Goal: Task Accomplishment & Management: Use online tool/utility

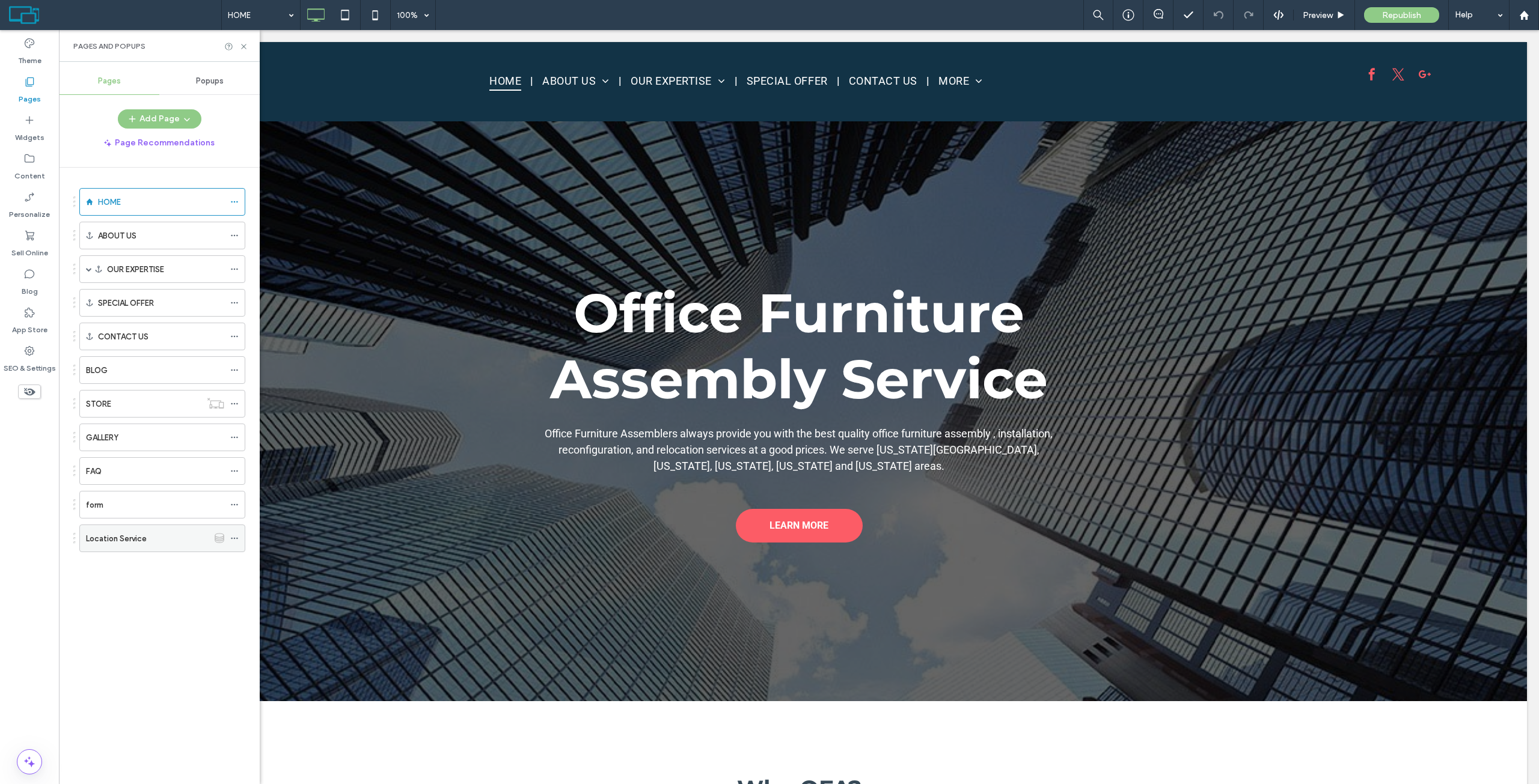
click at [235, 539] on icon at bounding box center [235, 539] width 8 height 8
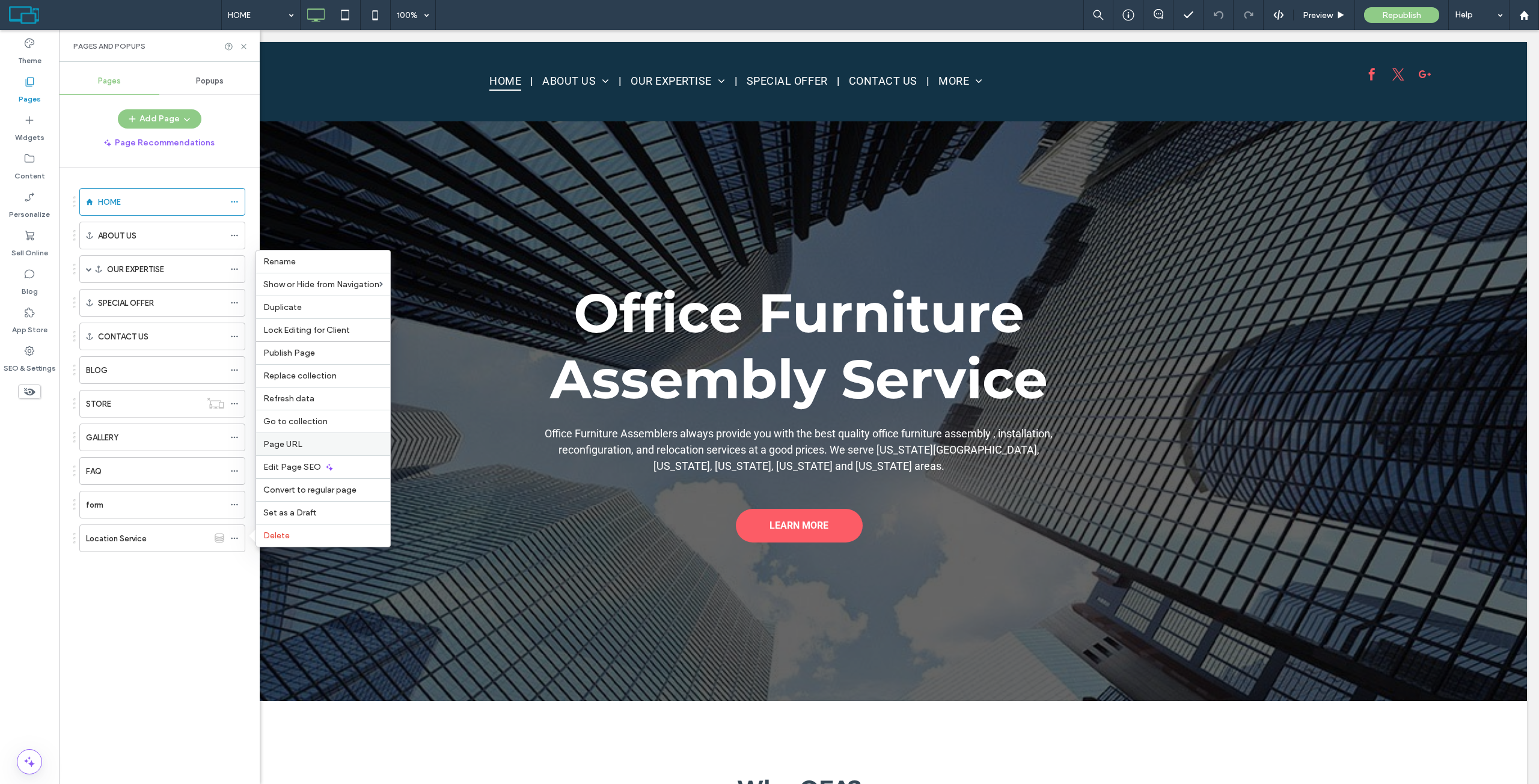
click at [300, 444] on span "Page URL" at bounding box center [282, 444] width 39 height 10
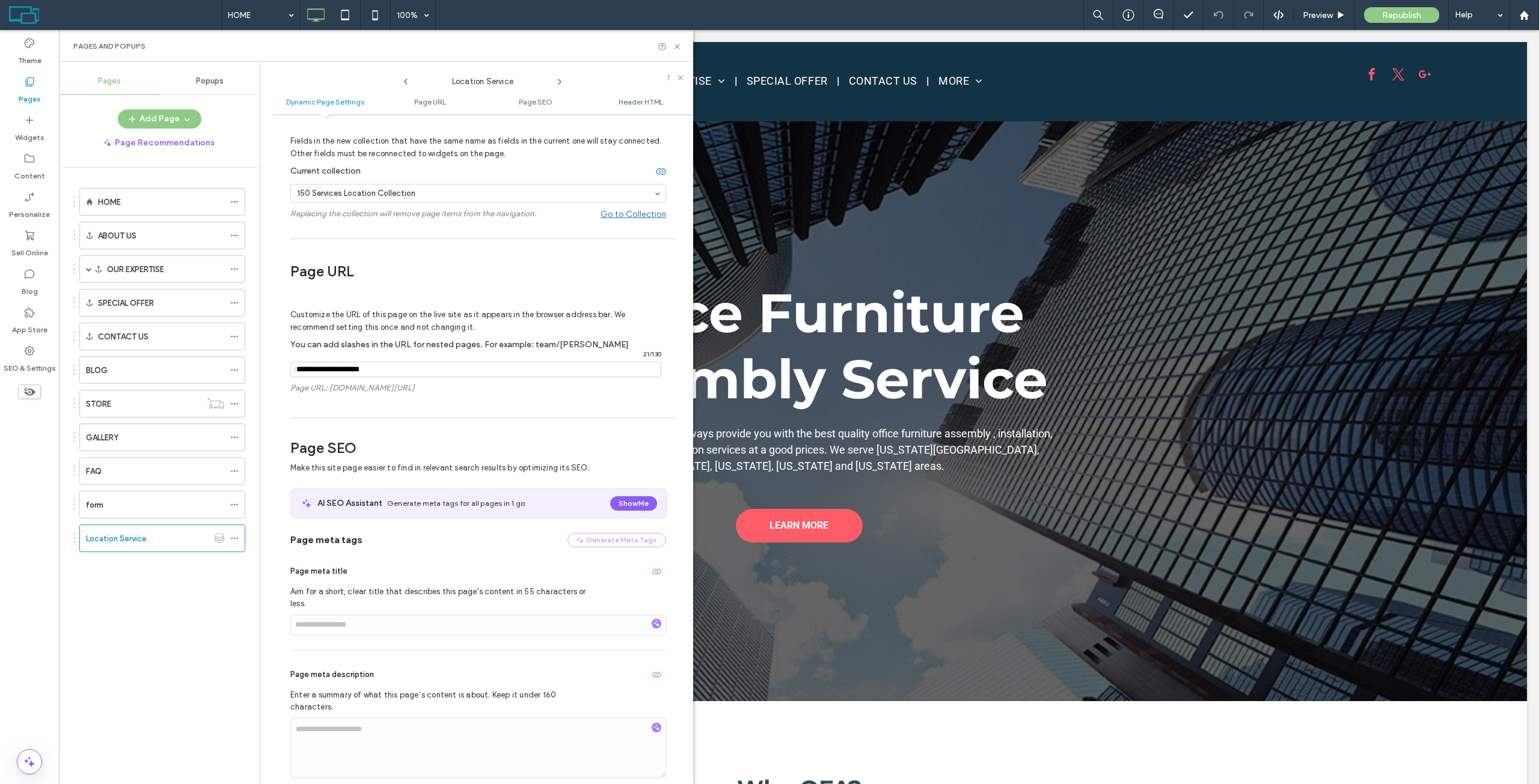
scroll to position [120, 0]
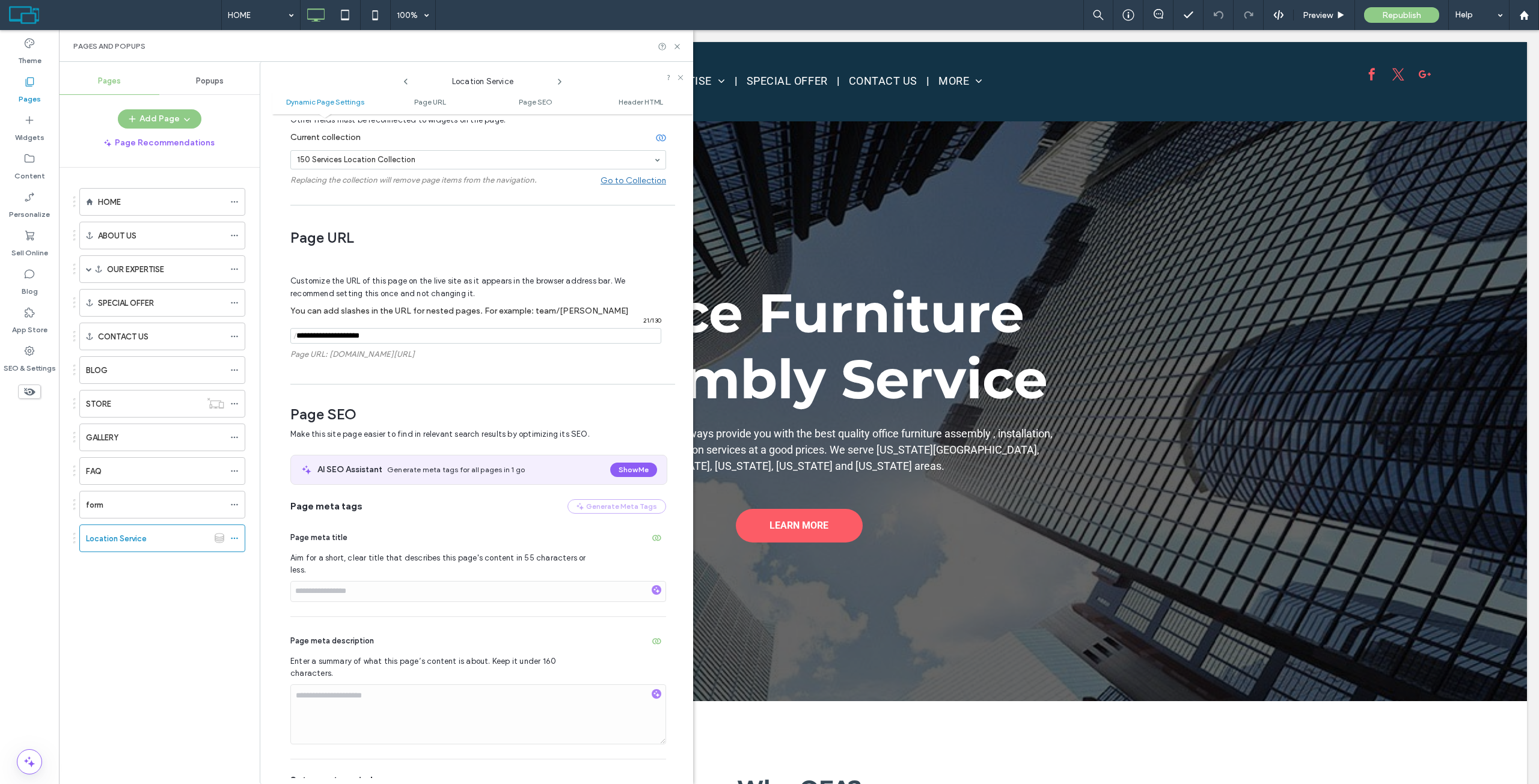
drag, startPoint x: 382, startPoint y: 338, endPoint x: 265, endPoint y: 341, distance: 117.0
click at [265, 341] on div "Location Service Dynamic Page Settings Page URL Page SEO Header HTML Dynamic Pa…" at bounding box center [476, 423] width 433 height 722
type input "********"
click at [505, 415] on span "Page SEO" at bounding box center [478, 415] width 375 height 18
click at [675, 48] on use at bounding box center [677, 46] width 5 height 5
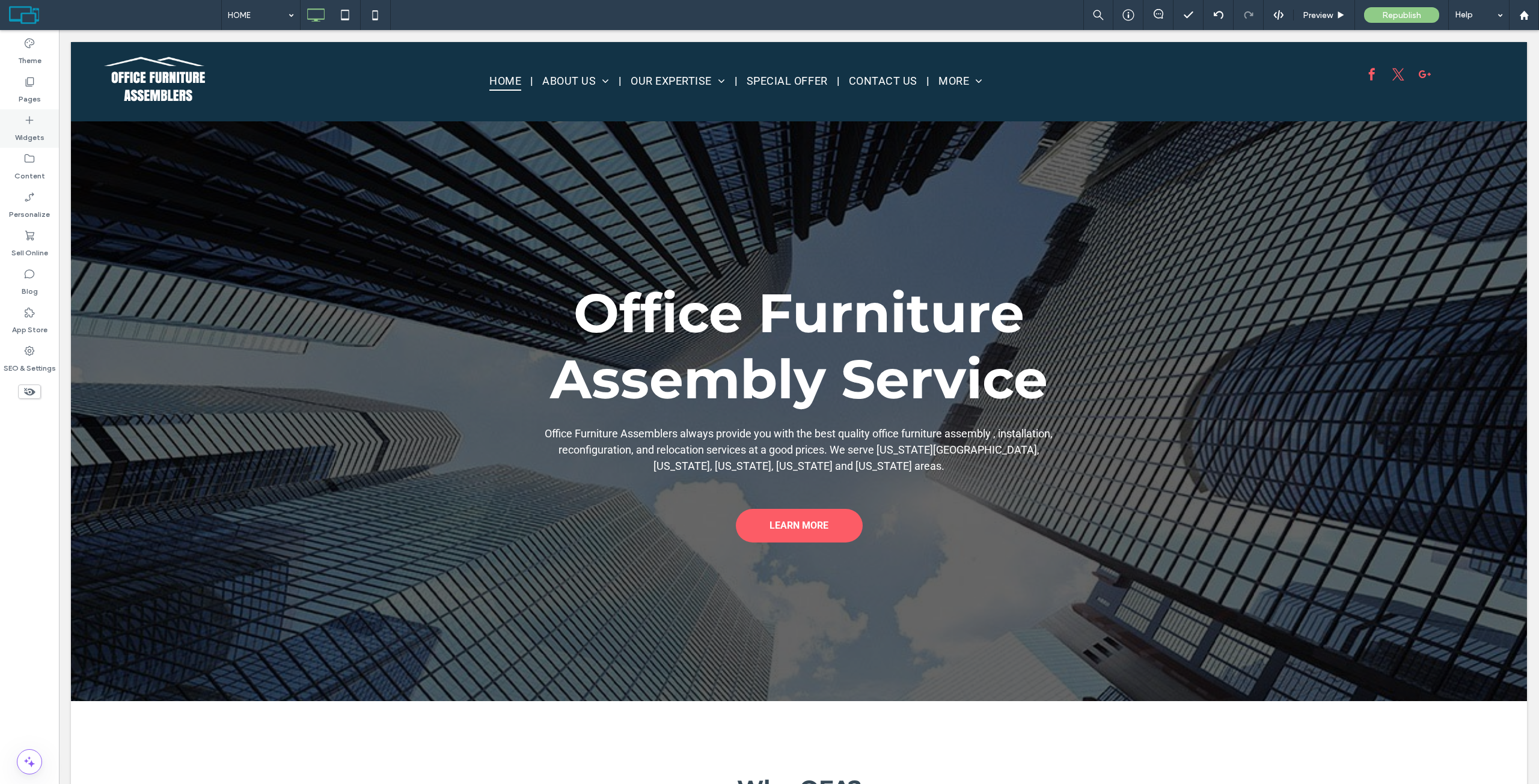
click at [34, 131] on label "Widgets" at bounding box center [29, 135] width 29 height 17
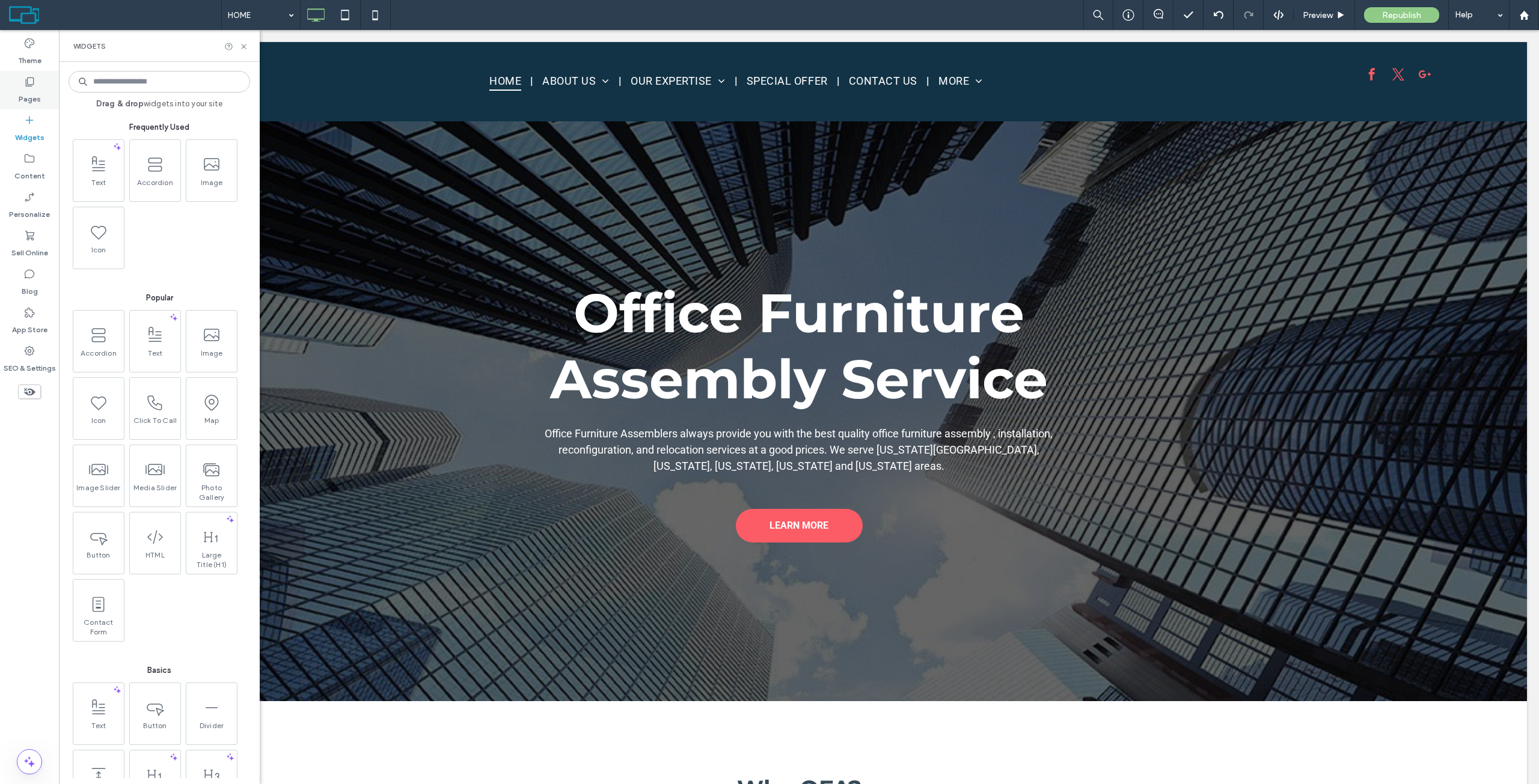
click at [23, 95] on label "Pages" at bounding box center [29, 96] width 23 height 17
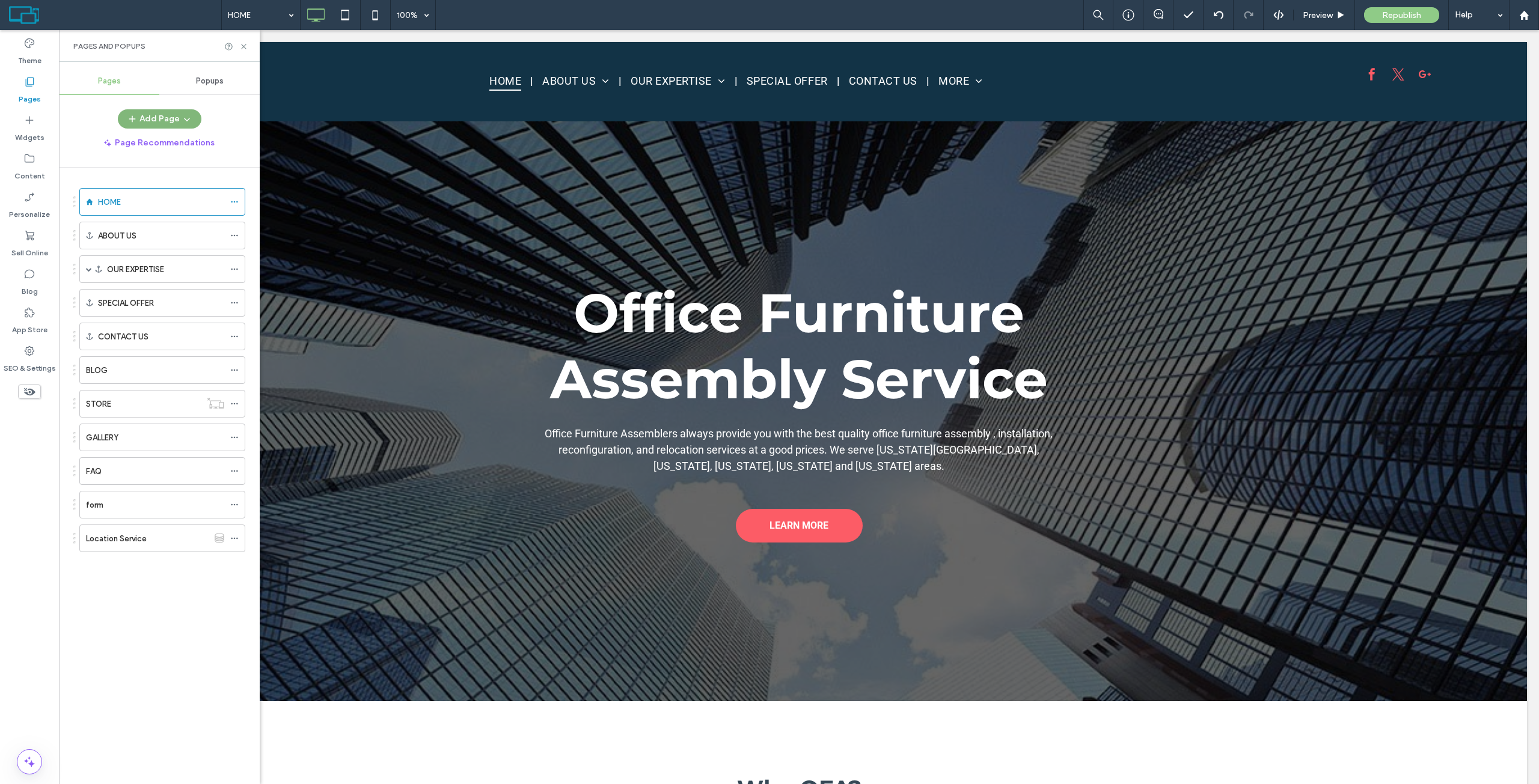
click at [171, 110] on button "Add Page" at bounding box center [160, 119] width 84 height 19
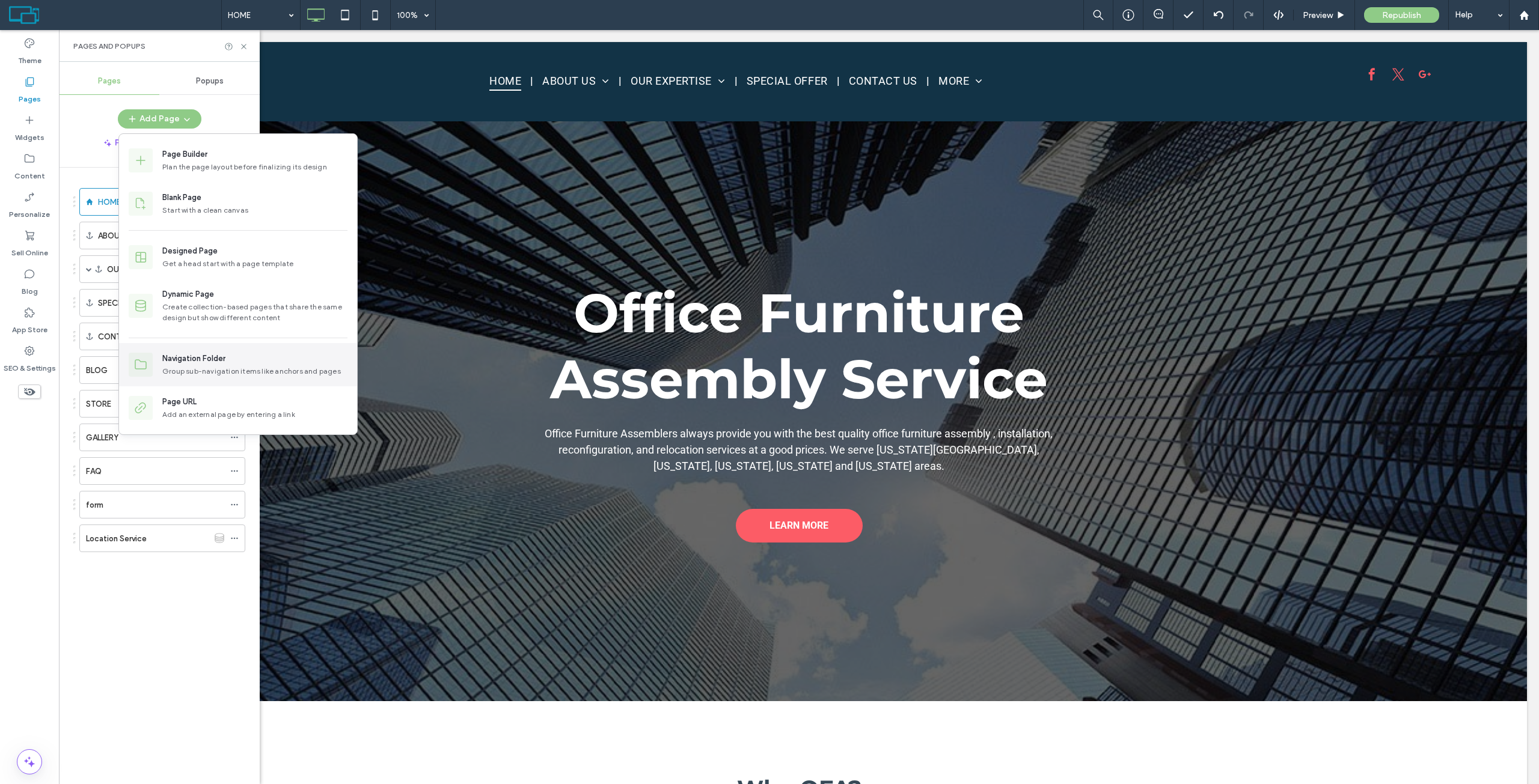
click at [205, 369] on div "Group sub-navigation items like anchors and pages" at bounding box center [255, 371] width 185 height 11
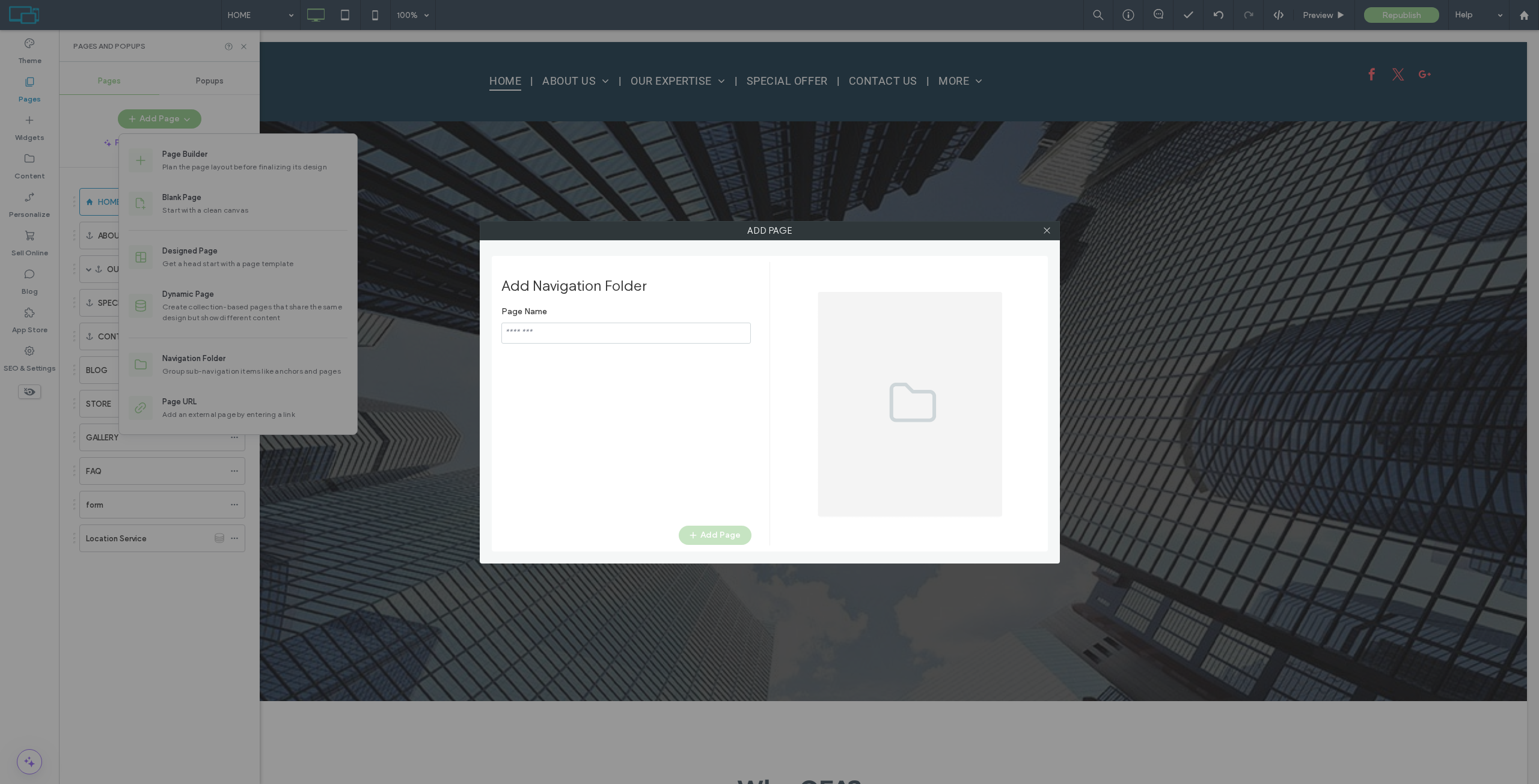
click at [504, 325] on input "notEmpty" at bounding box center [626, 333] width 250 height 21
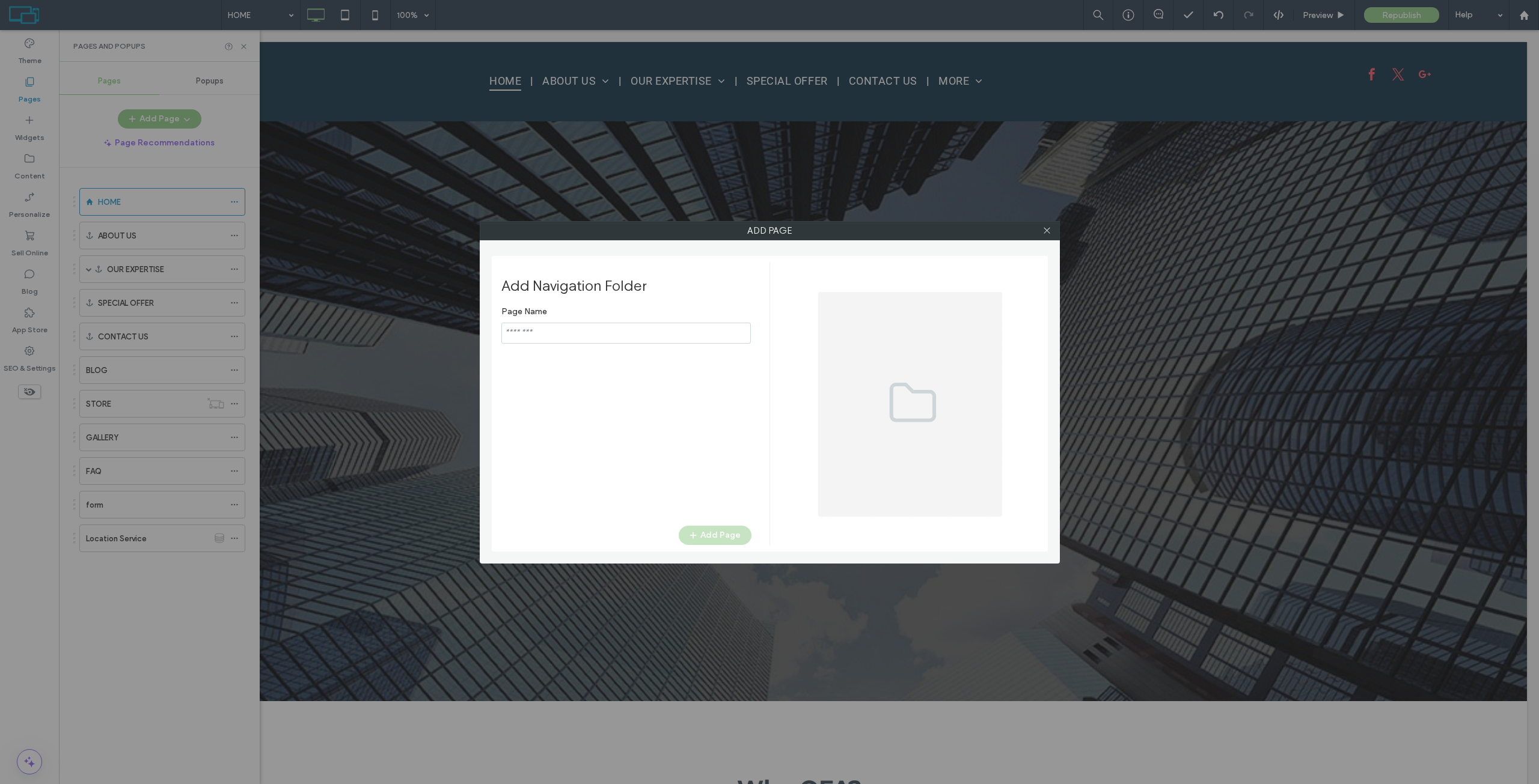
click at [522, 333] on input "notEmpty" at bounding box center [626, 333] width 250 height 21
click at [571, 338] on input "notEmpty" at bounding box center [626, 333] width 250 height 21
type input "**********"
click at [731, 539] on button "Add Page" at bounding box center [715, 535] width 73 height 19
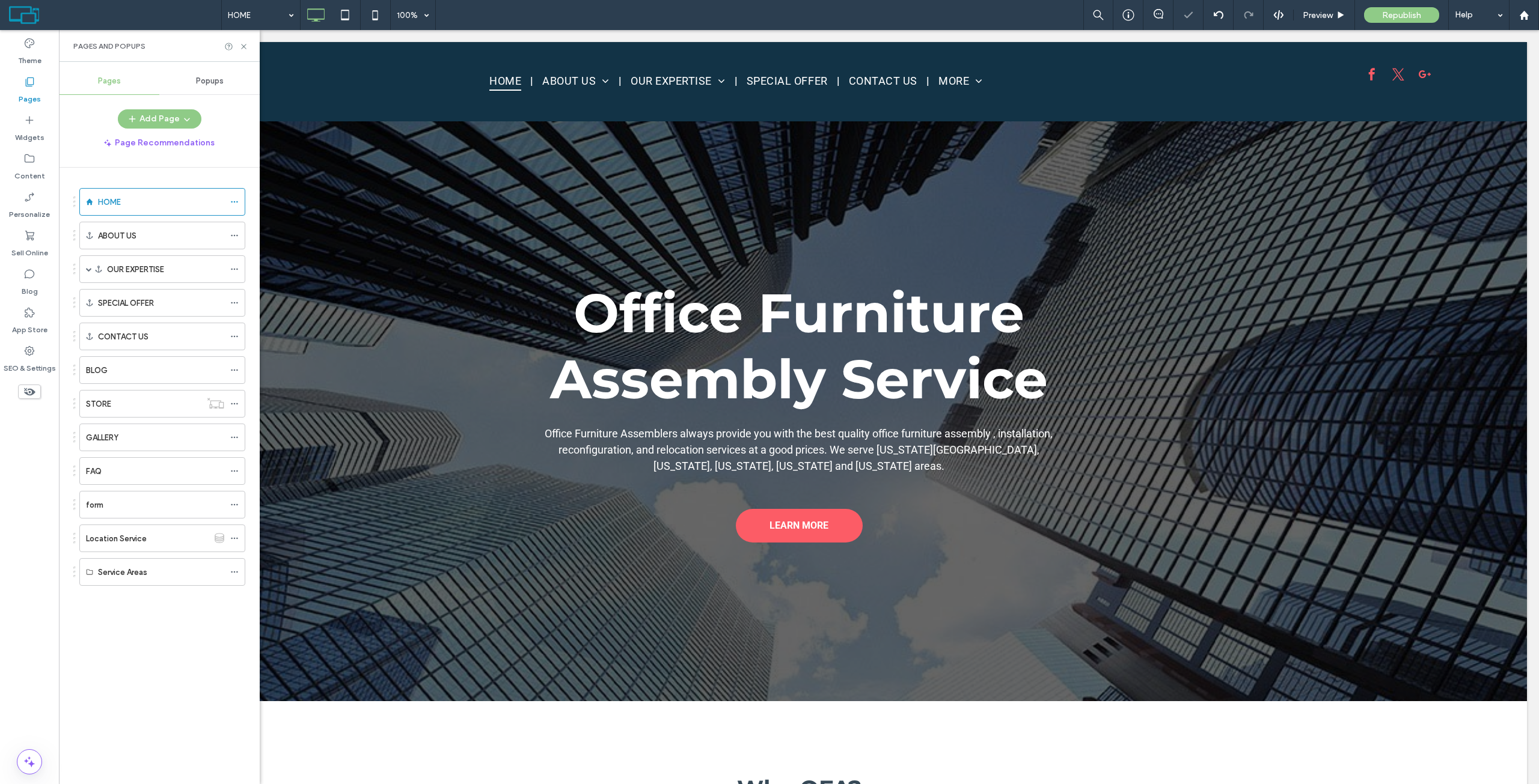
click at [159, 611] on div "HOME ABOUT US OUR EXPERTISE Office Furniture Assembly Office Cubicle Installati…" at bounding box center [159, 398] width 172 height 433
click at [231, 538] on icon at bounding box center [235, 539] width 8 height 8
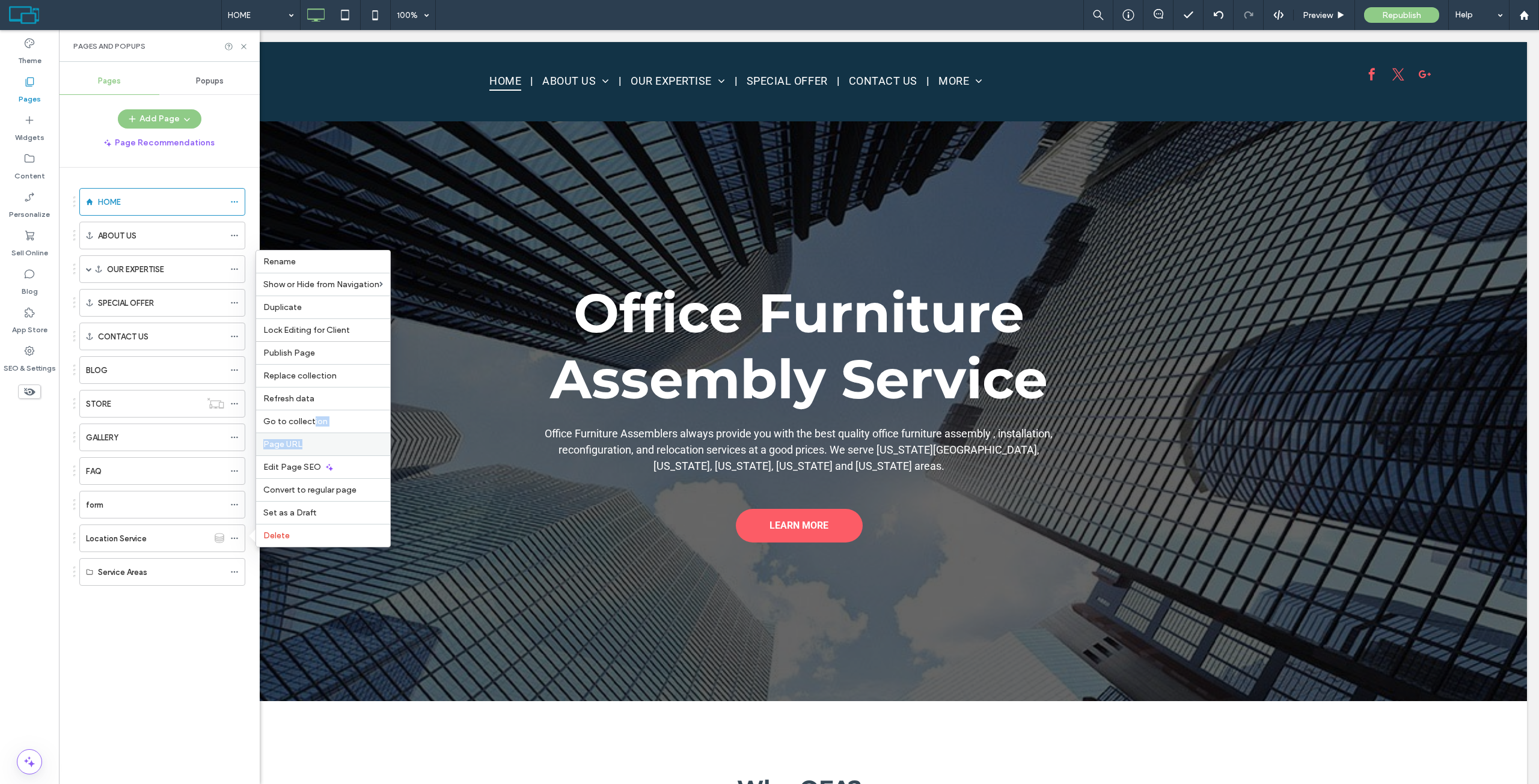
drag, startPoint x: 312, startPoint y: 420, endPoint x: 302, endPoint y: 441, distance: 23.3
click at [302, 441] on div "Rename Show or Hide from Navigation Duplicate Lock Editing for Client Publish P…" at bounding box center [323, 398] width 135 height 297
click at [302, 441] on label "Page URL" at bounding box center [323, 444] width 120 height 10
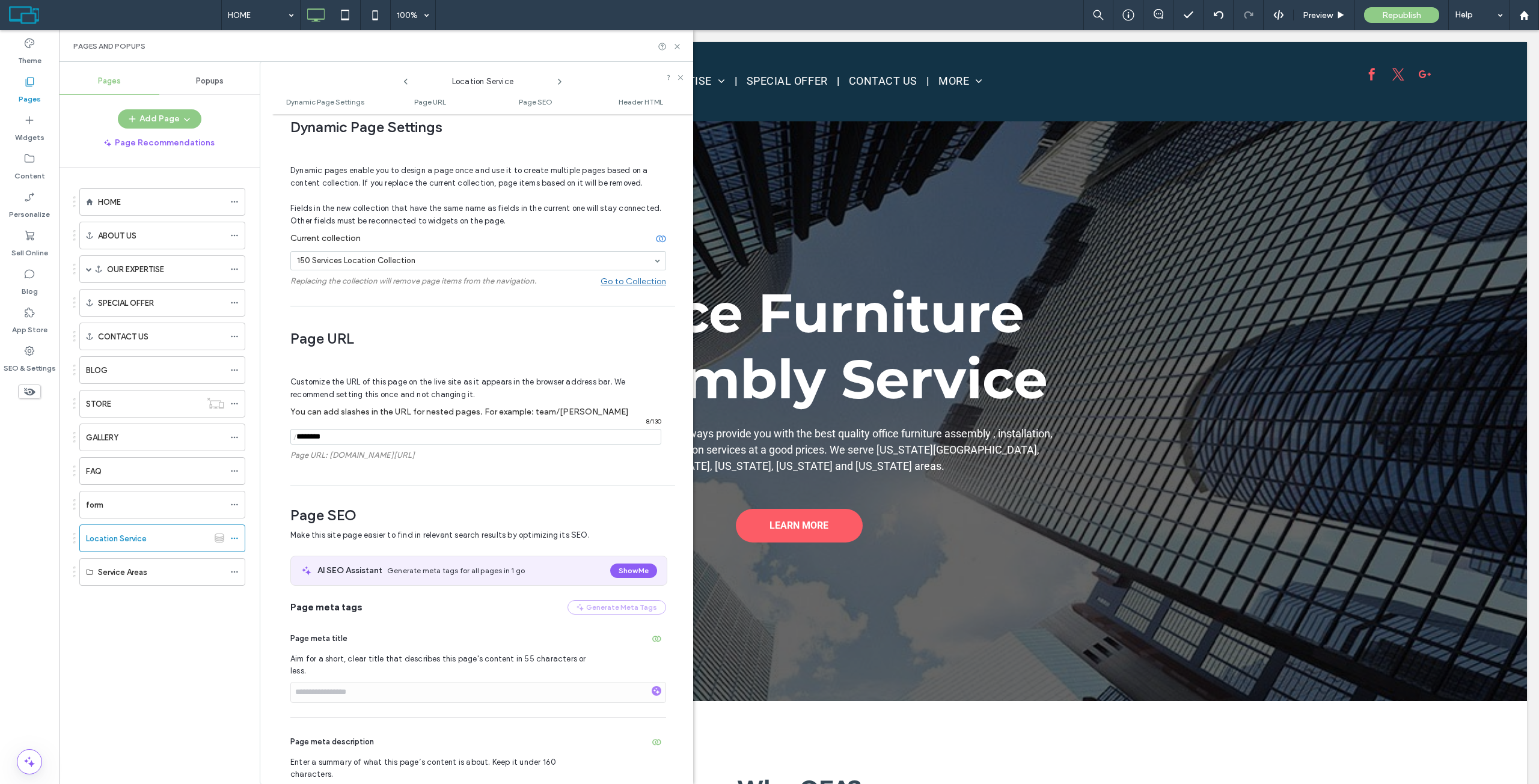
scroll to position [60, 0]
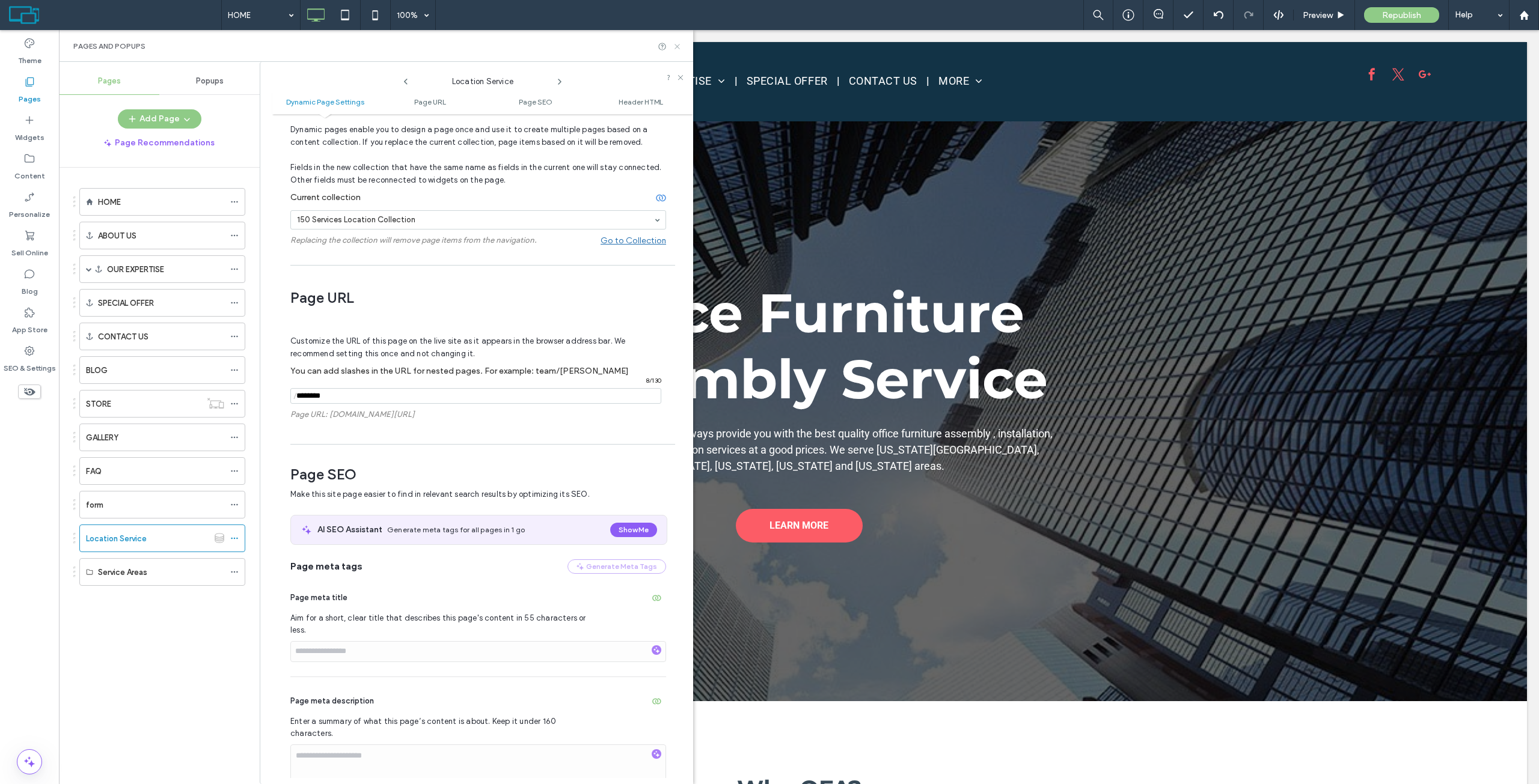
drag, startPoint x: 678, startPoint y: 45, endPoint x: 359, endPoint y: 205, distance: 356.9
click at [678, 45] on icon at bounding box center [677, 46] width 9 height 9
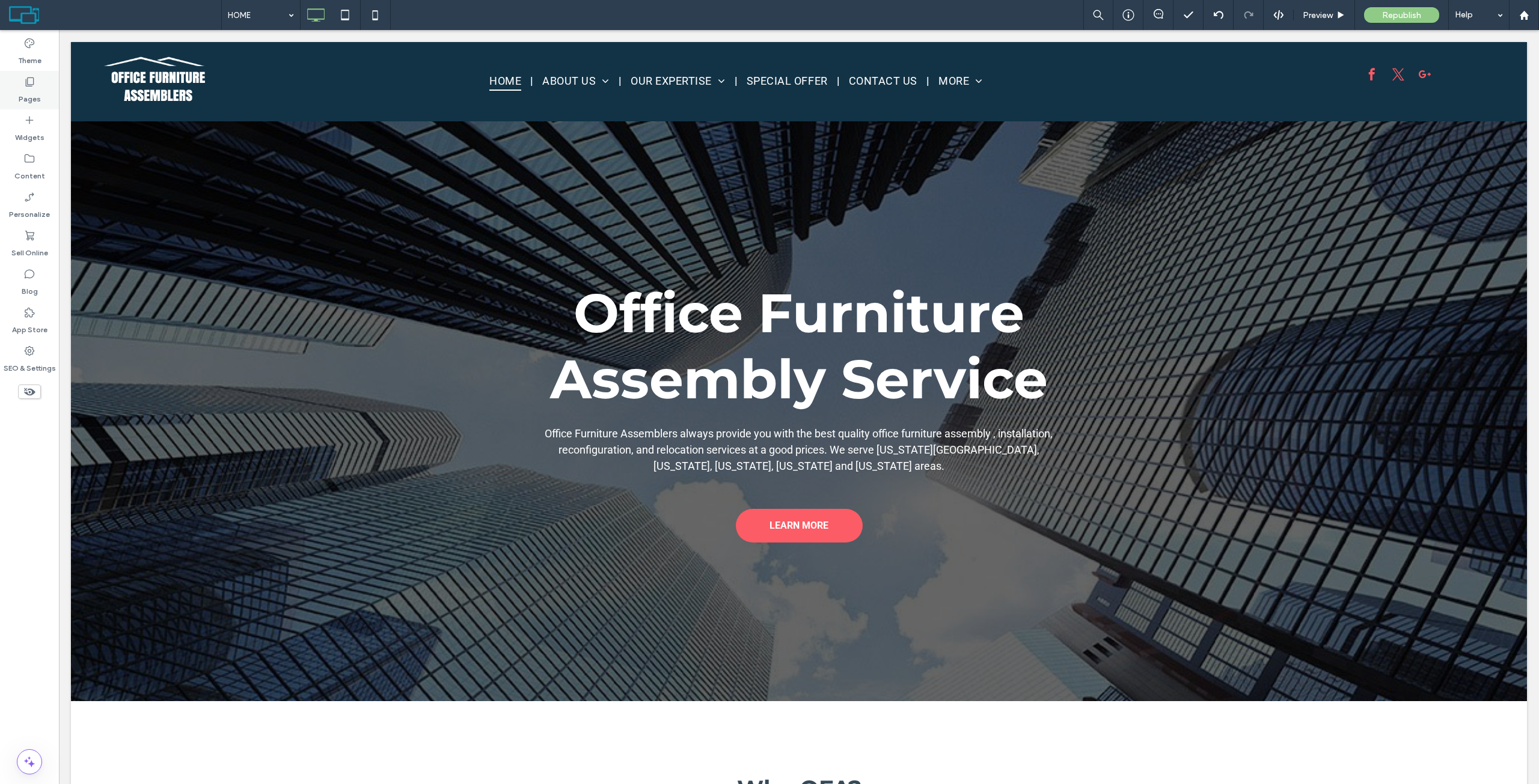
click at [33, 92] on label "Pages" at bounding box center [29, 96] width 23 height 17
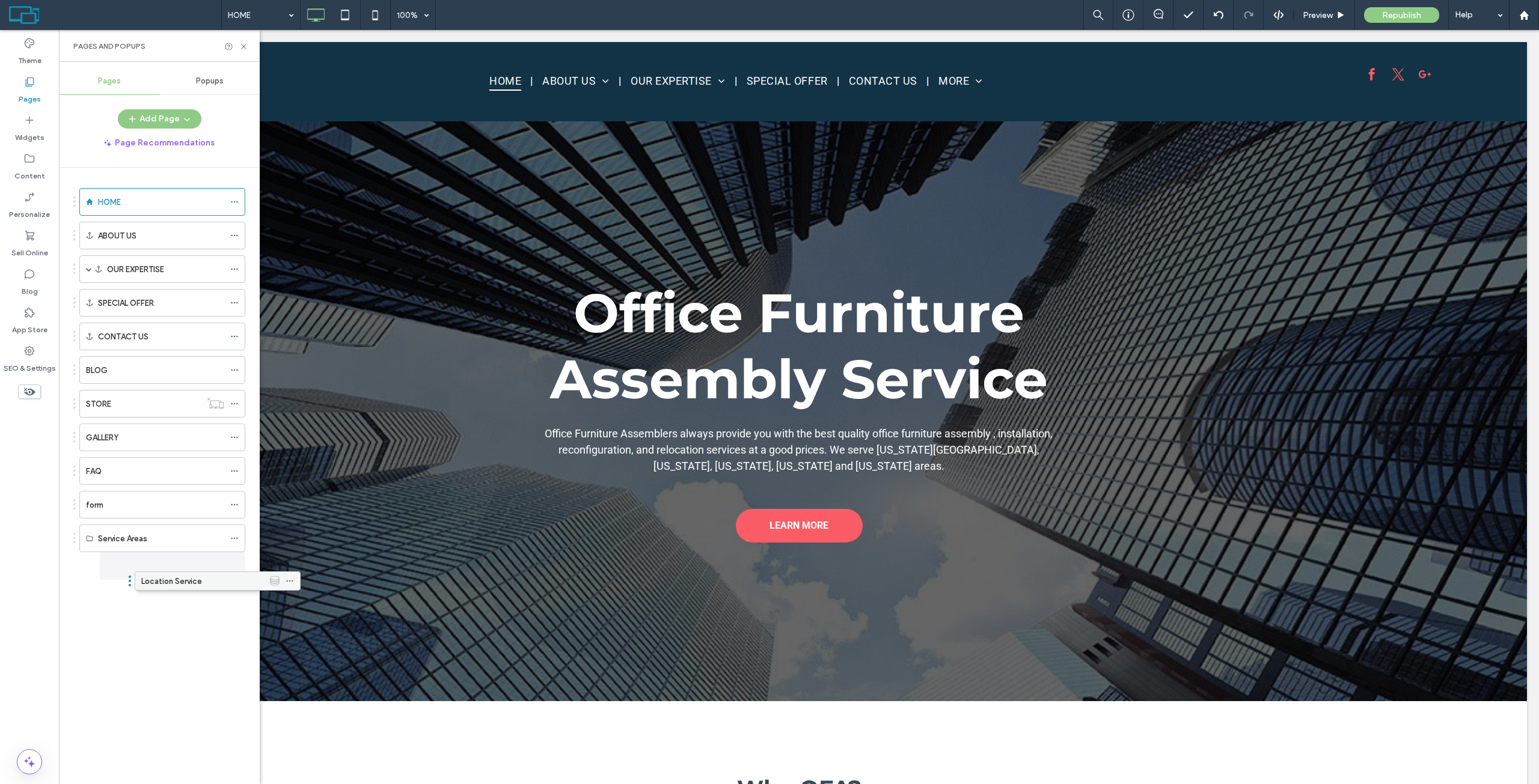
drag, startPoint x: 188, startPoint y: 536, endPoint x: 242, endPoint y: 583, distance: 71.6
click at [233, 567] on icon at bounding box center [235, 566] width 8 height 8
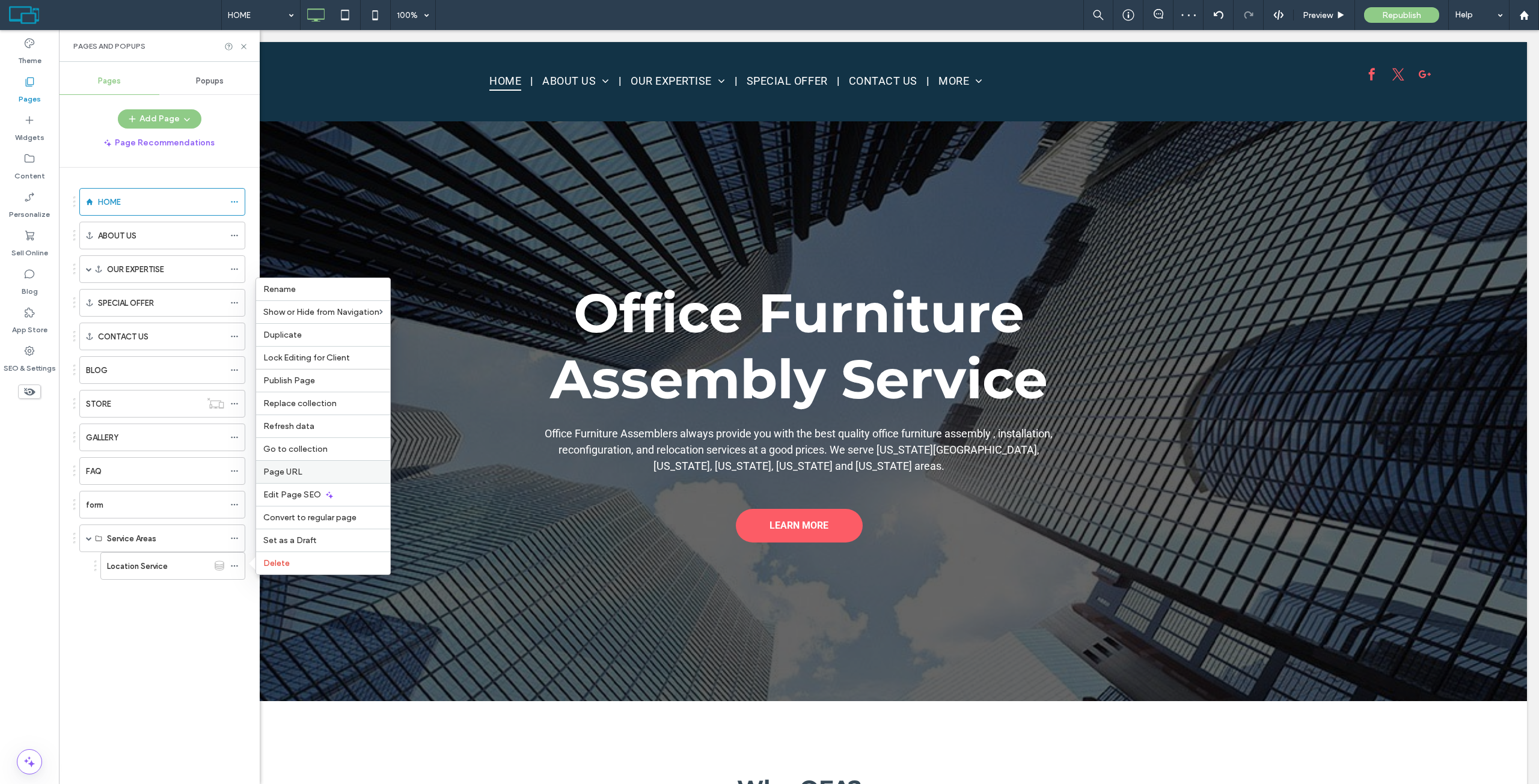
click at [302, 469] on label "Page URL" at bounding box center [323, 472] width 120 height 10
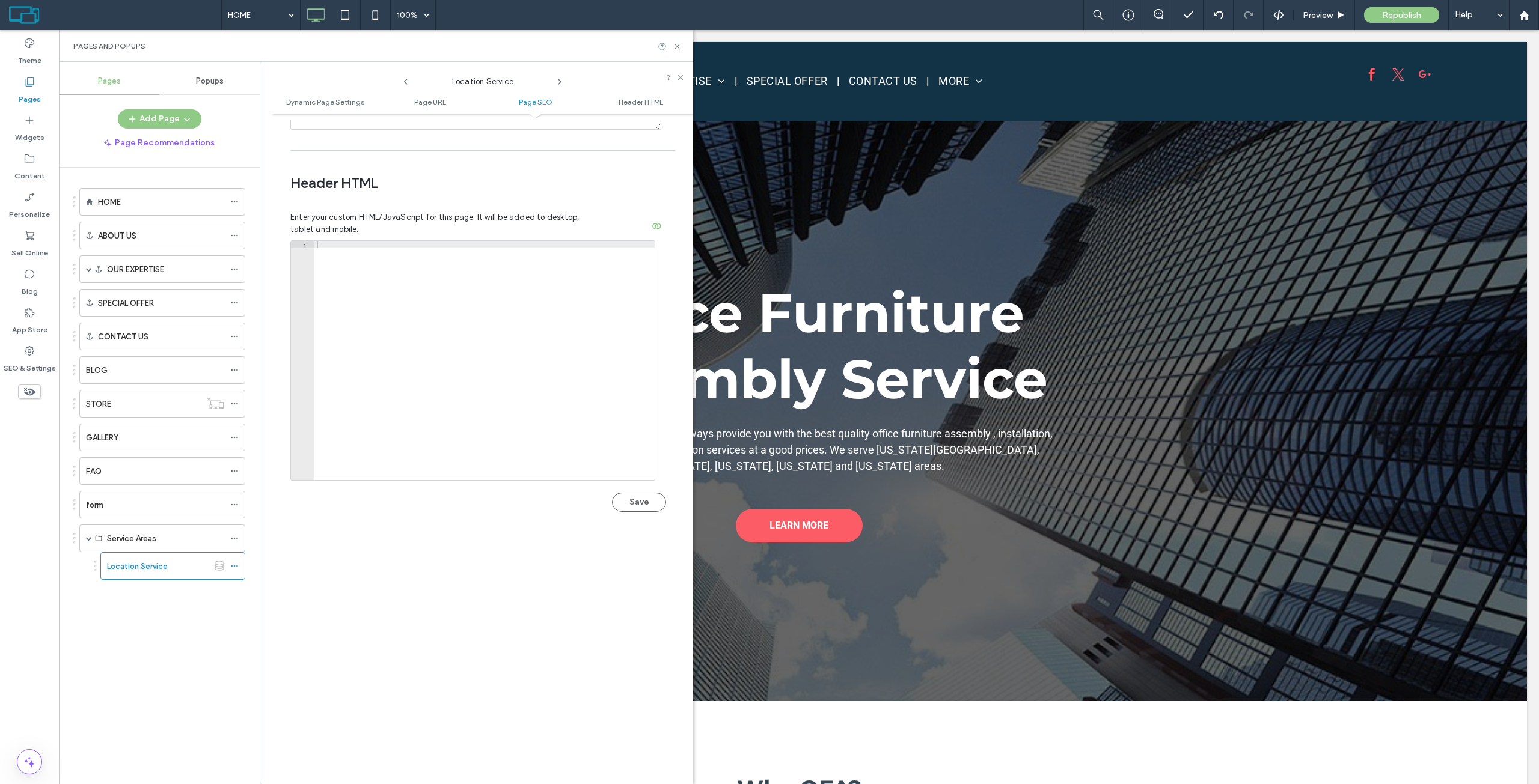
scroll to position [1132, 0]
click at [234, 565] on icon at bounding box center [235, 566] width 8 height 8
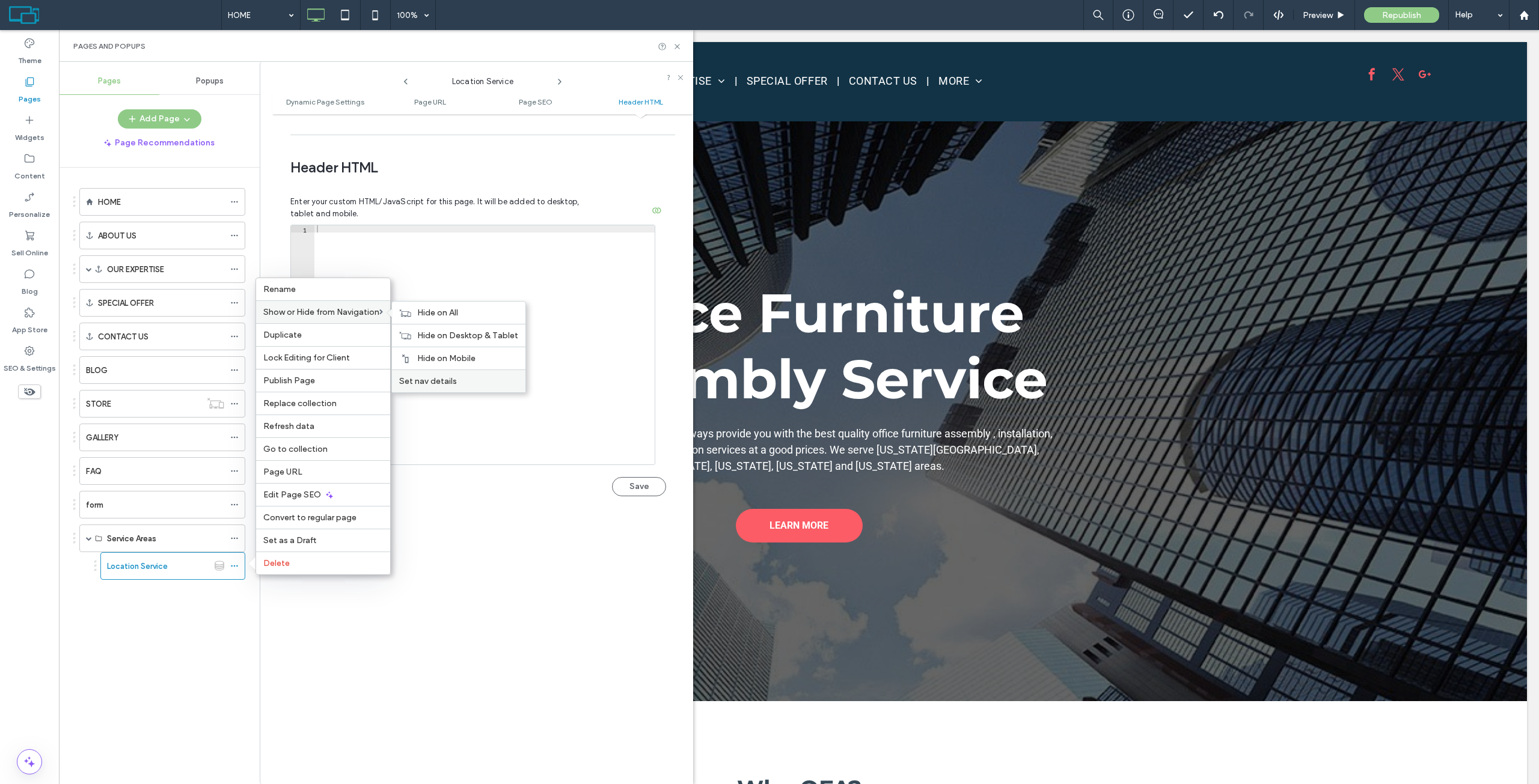
click at [447, 384] on span "Set nav details" at bounding box center [427, 381] width 58 height 10
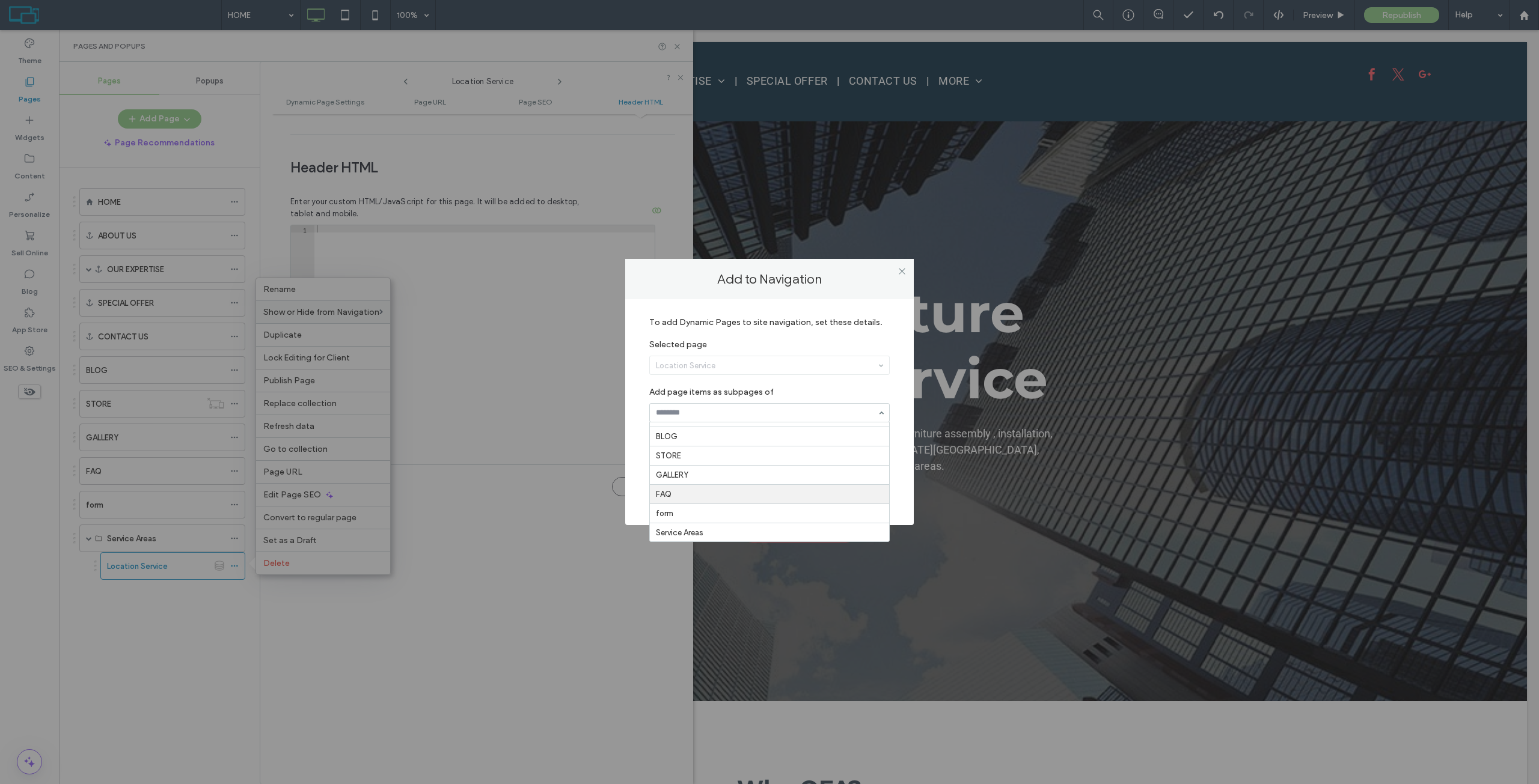
scroll to position [150, 0]
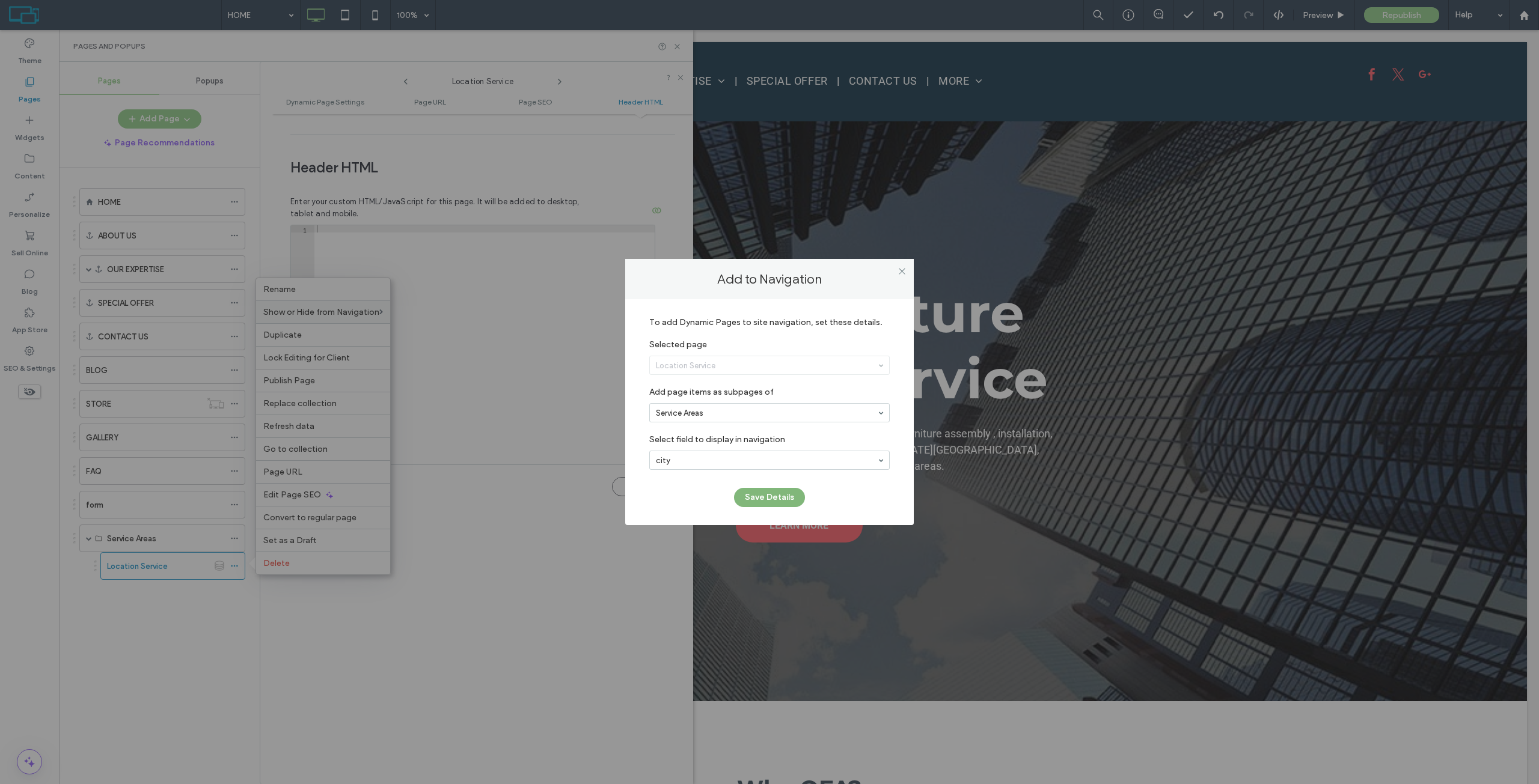
click at [769, 498] on button "Save Details" at bounding box center [769, 498] width 71 height 19
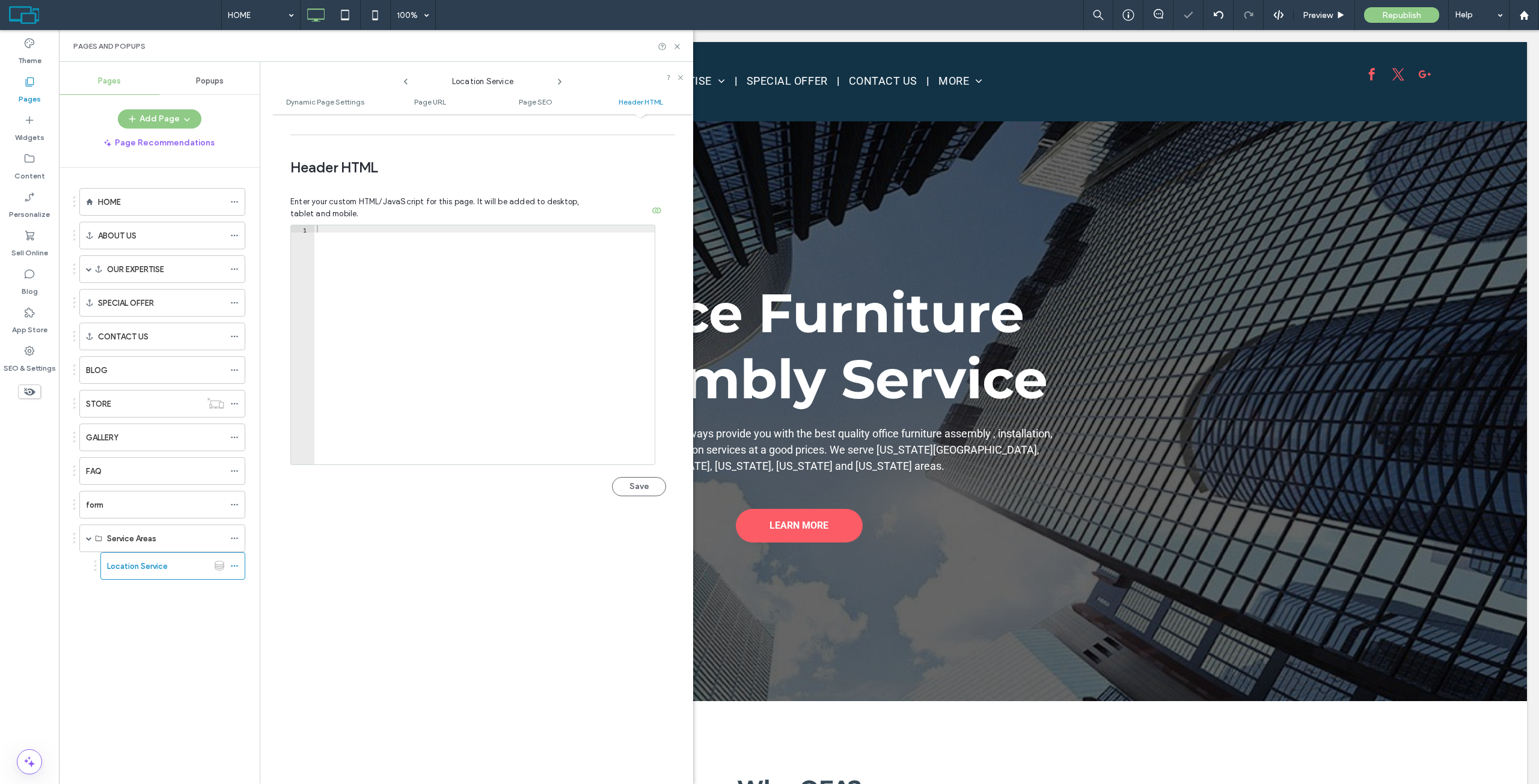
click at [678, 48] on use at bounding box center [677, 46] width 5 height 5
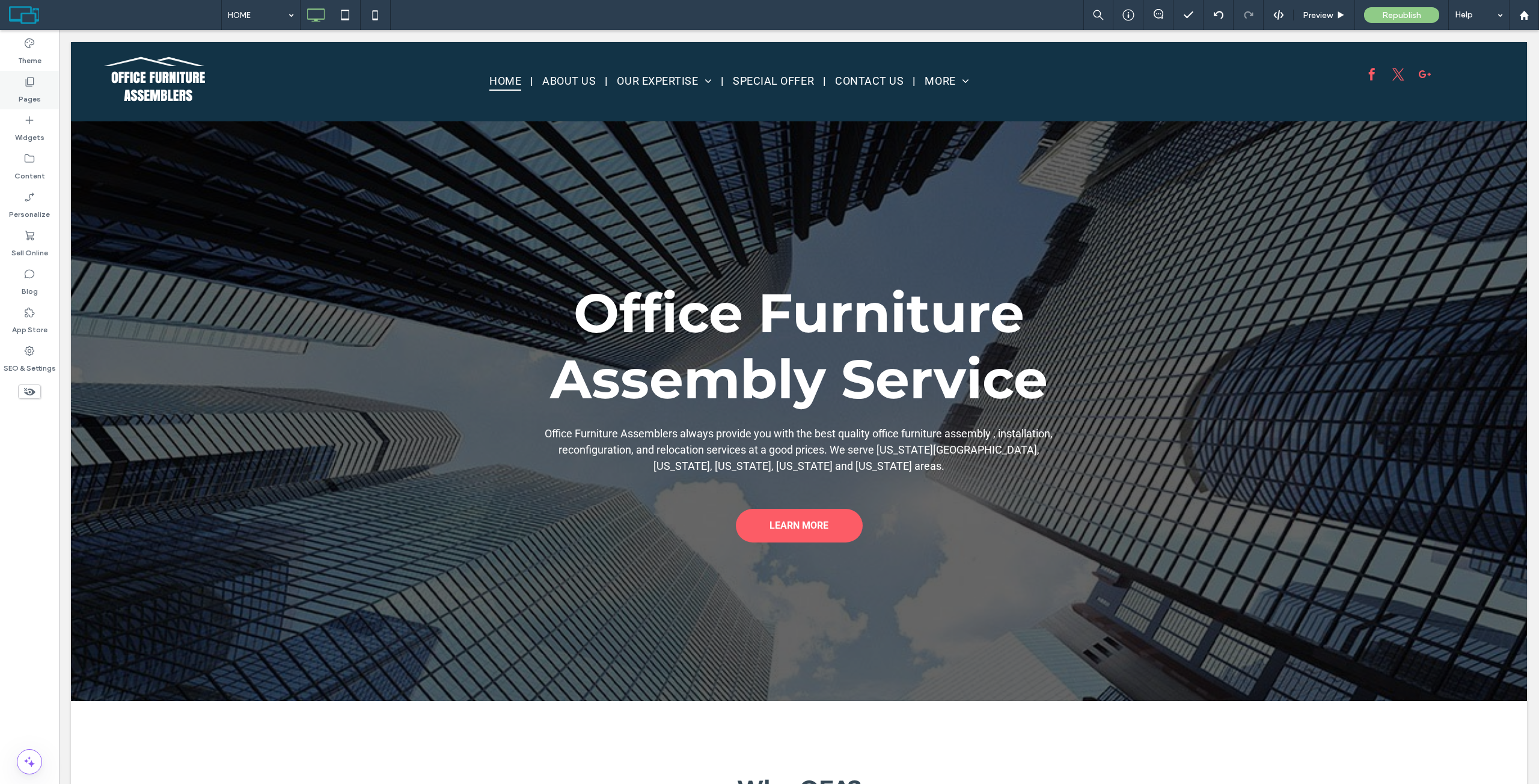
click at [35, 85] on icon at bounding box center [29, 81] width 12 height 12
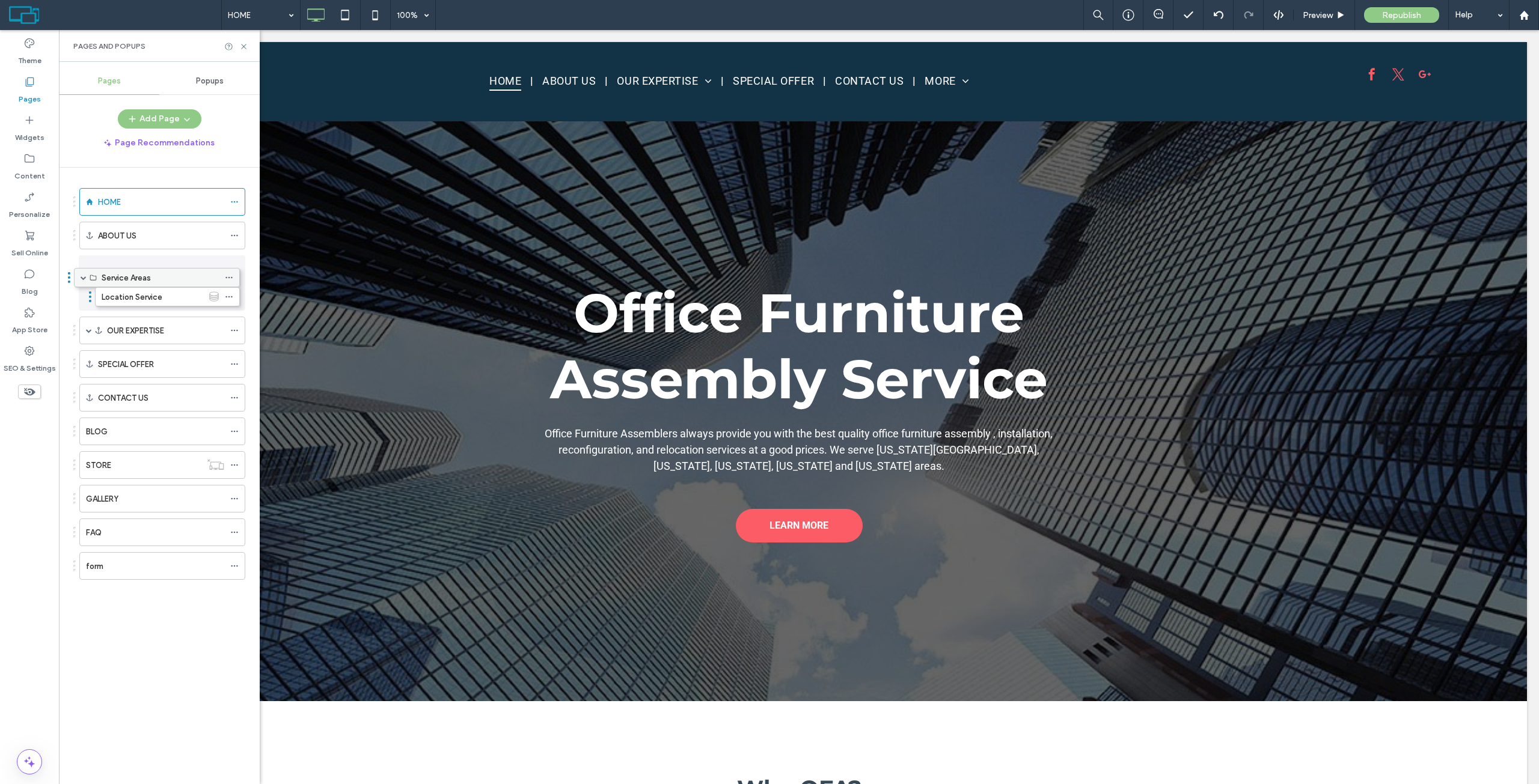
drag, startPoint x: 131, startPoint y: 537, endPoint x: 125, endPoint y: 280, distance: 257.1
drag, startPoint x: 113, startPoint y: 266, endPoint x: 124, endPoint y: 339, distance: 73.8
click at [244, 45] on icon at bounding box center [244, 46] width 9 height 9
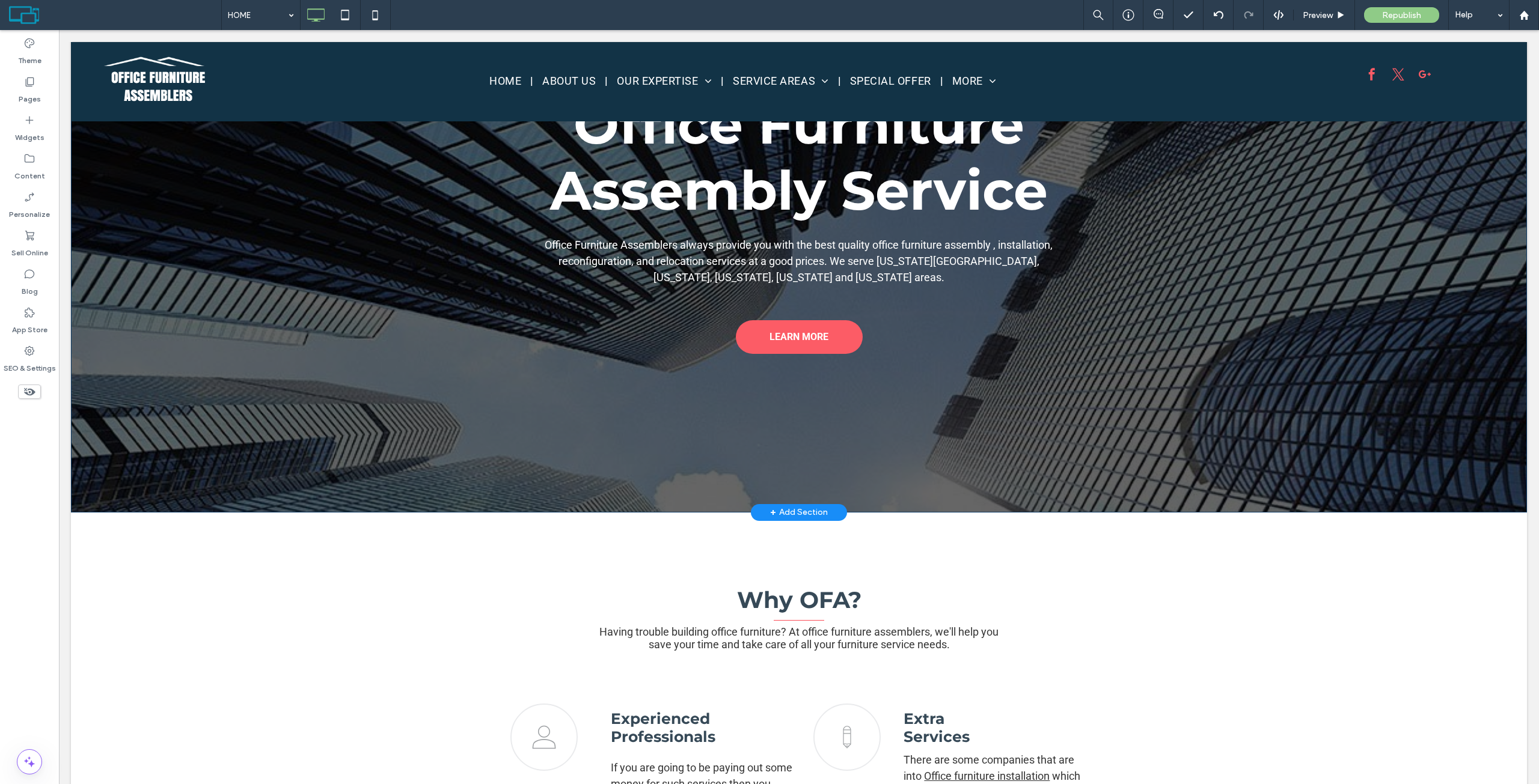
scroll to position [0, 0]
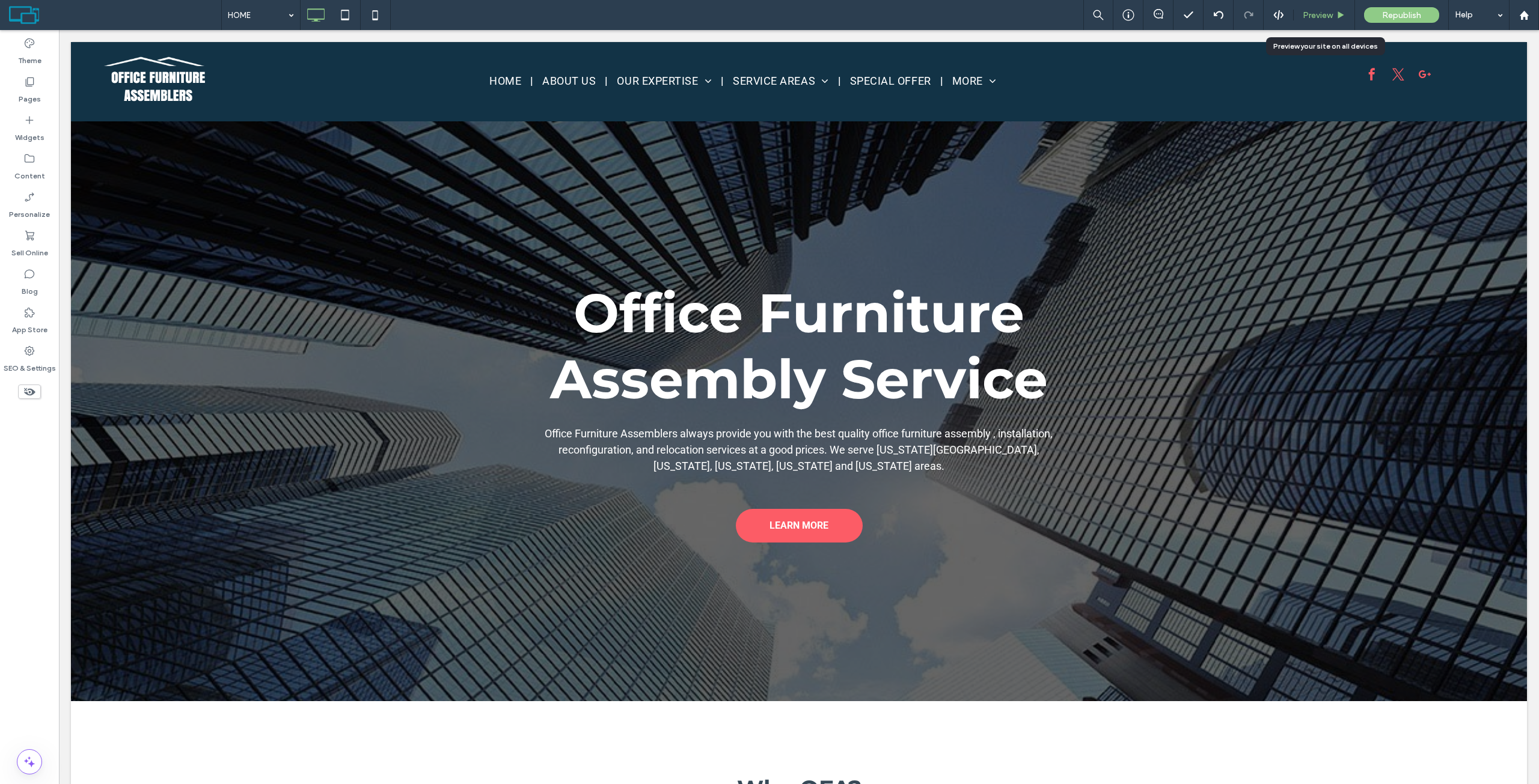
click at [1337, 10] on div "Preview" at bounding box center [1324, 15] width 60 height 10
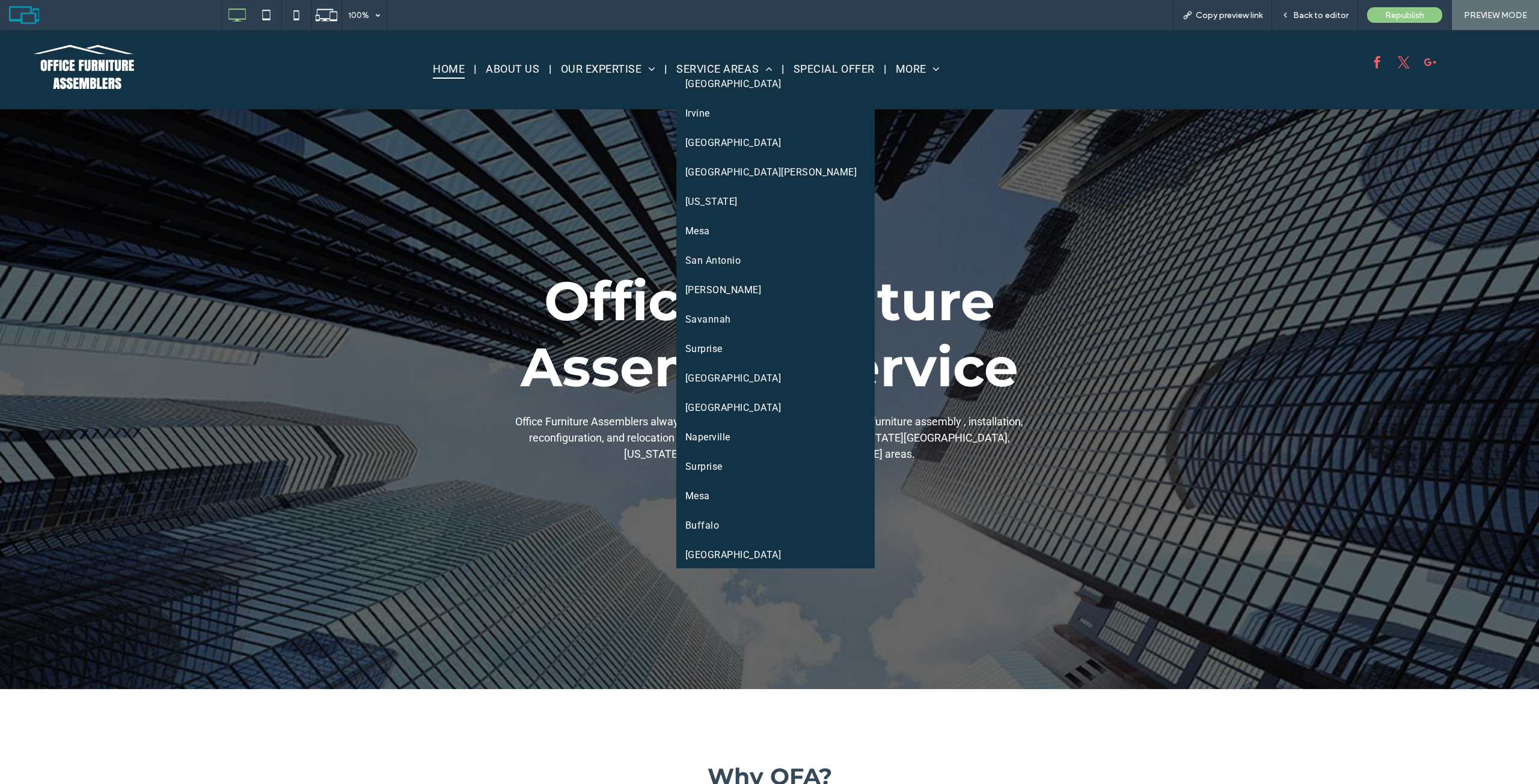
scroll to position [120, 0]
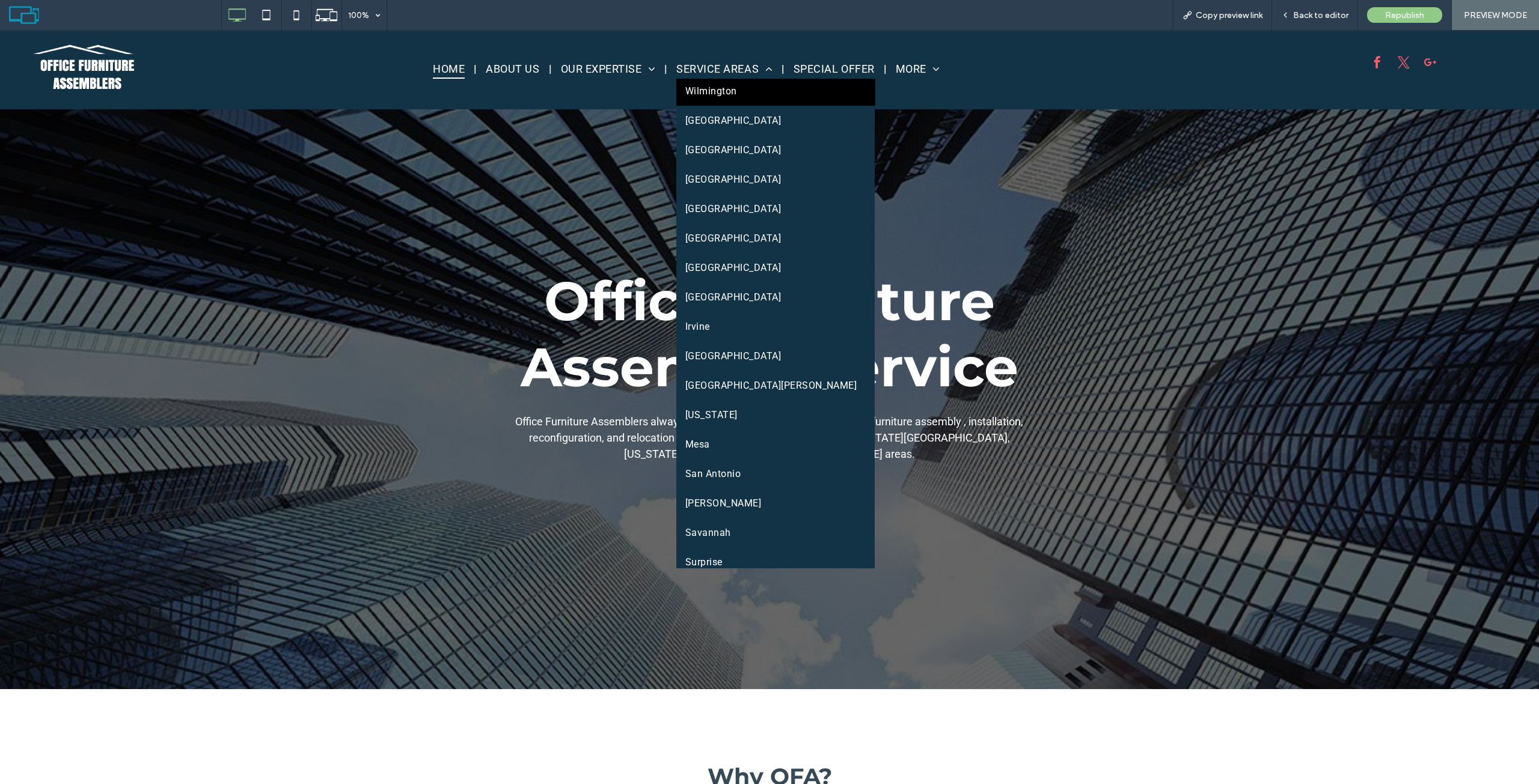
click at [708, 82] on link "Wilmington" at bounding box center [775, 90] width 199 height 29
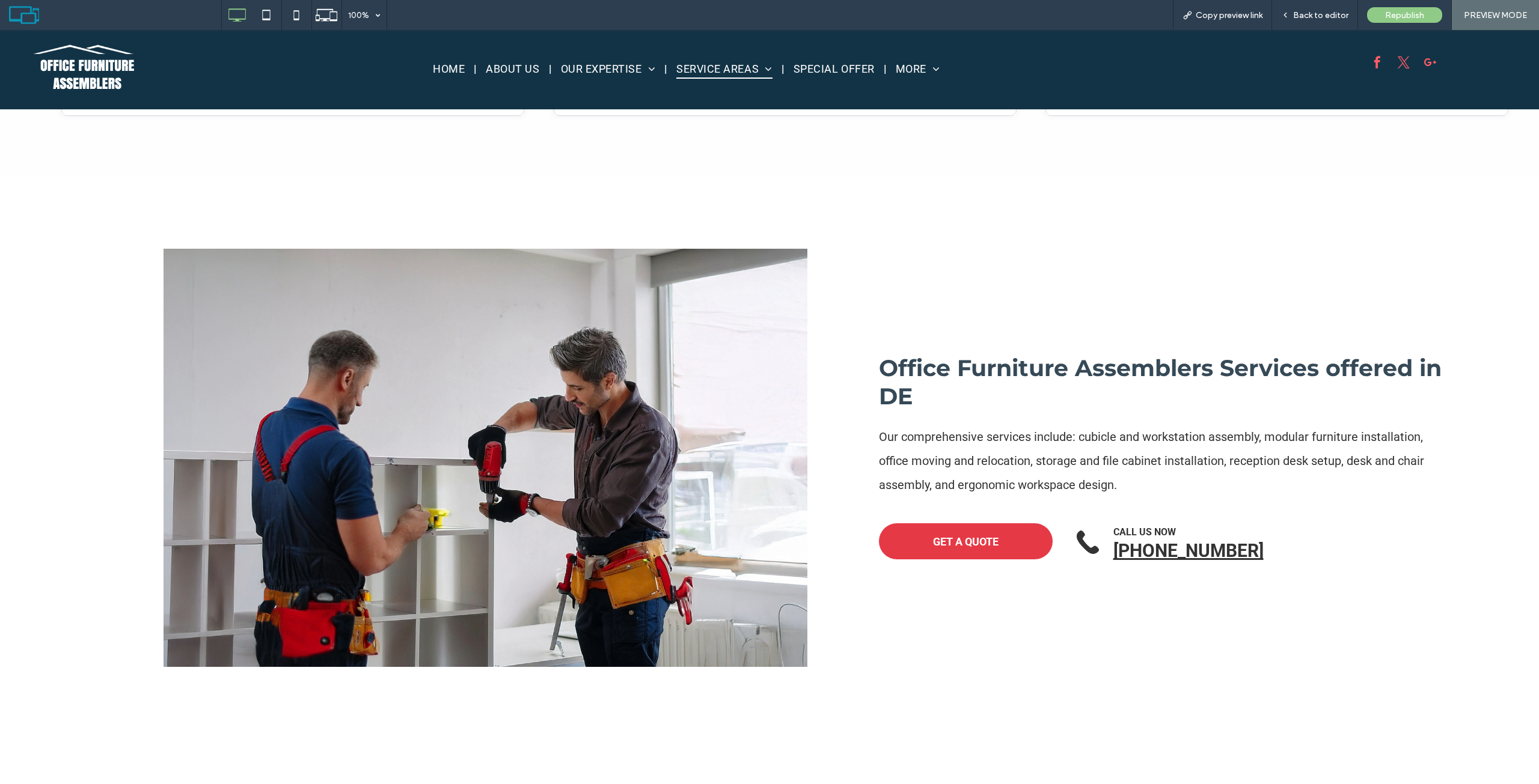
scroll to position [1759, 0]
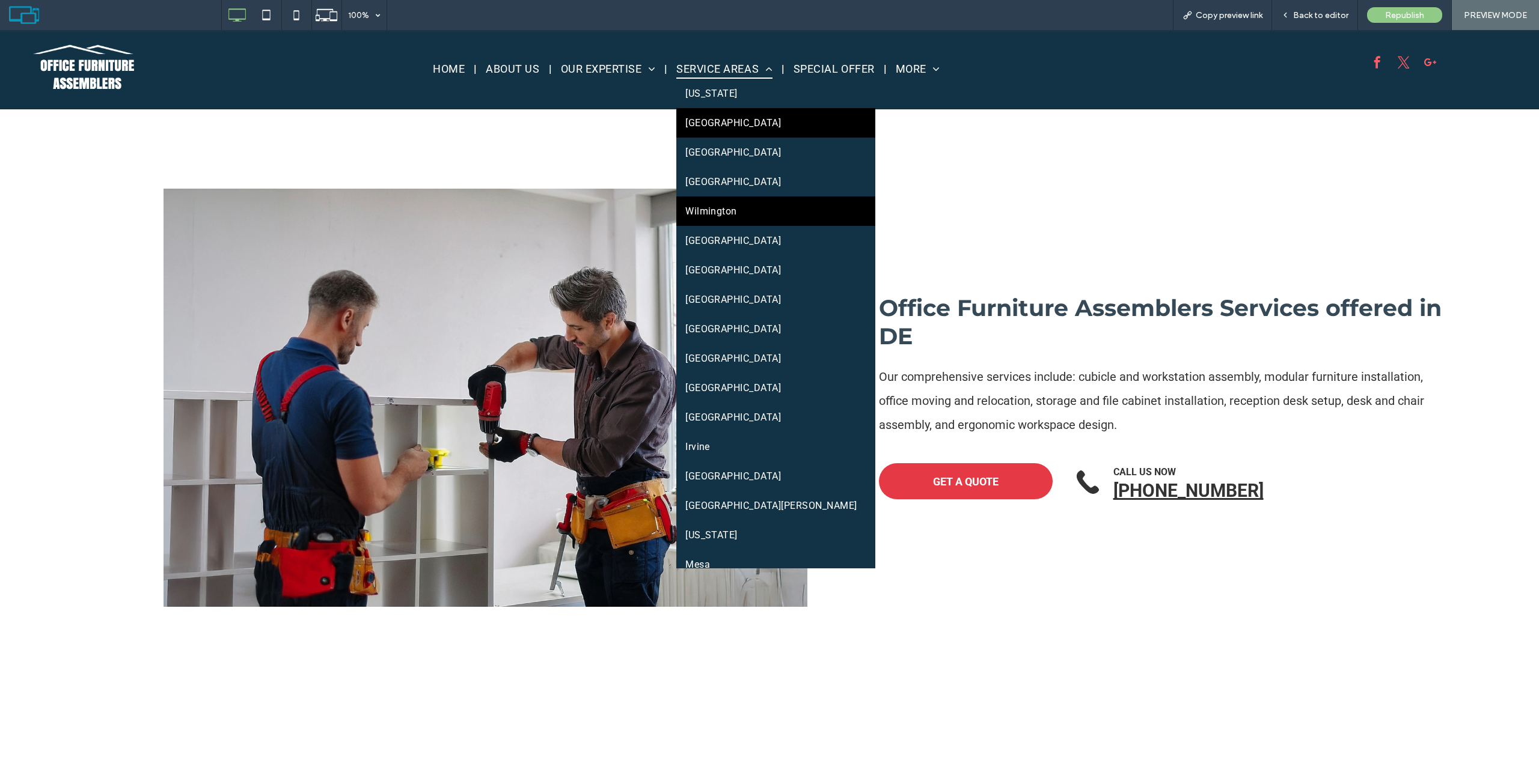
click at [714, 131] on link "[GEOGRAPHIC_DATA]" at bounding box center [775, 122] width 199 height 29
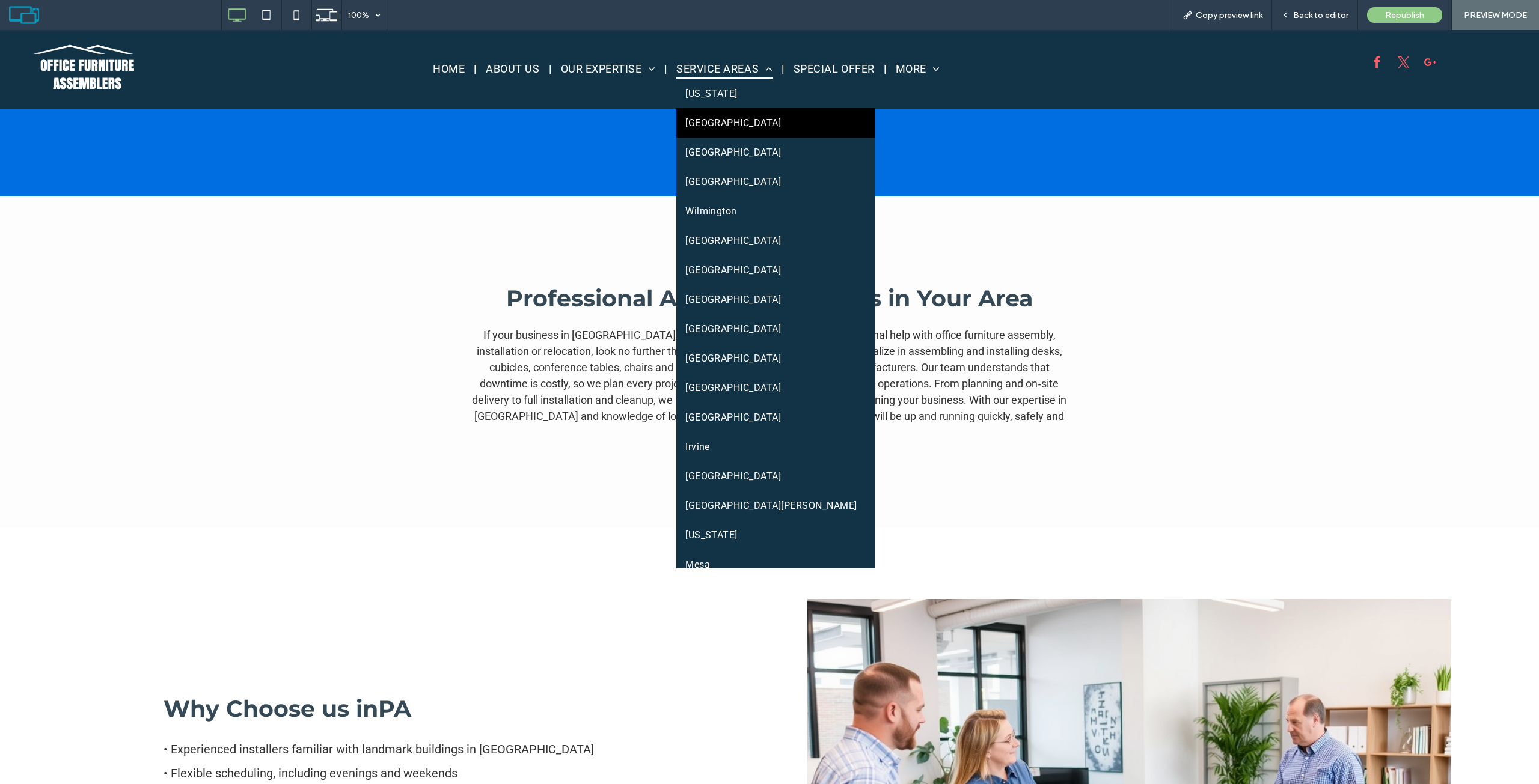
scroll to position [240, 0]
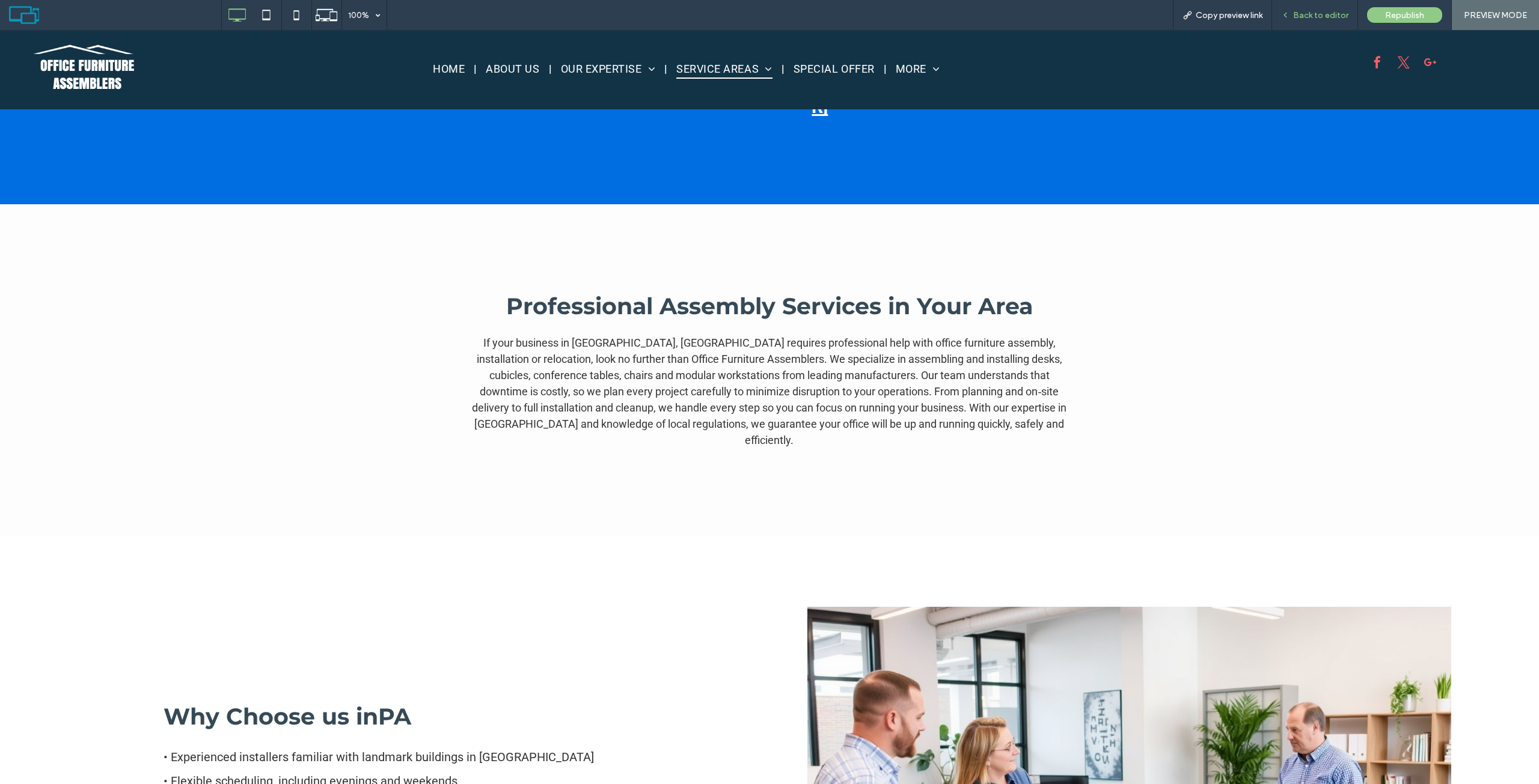
click at [1311, 18] on span "Back to editor" at bounding box center [1320, 15] width 55 height 10
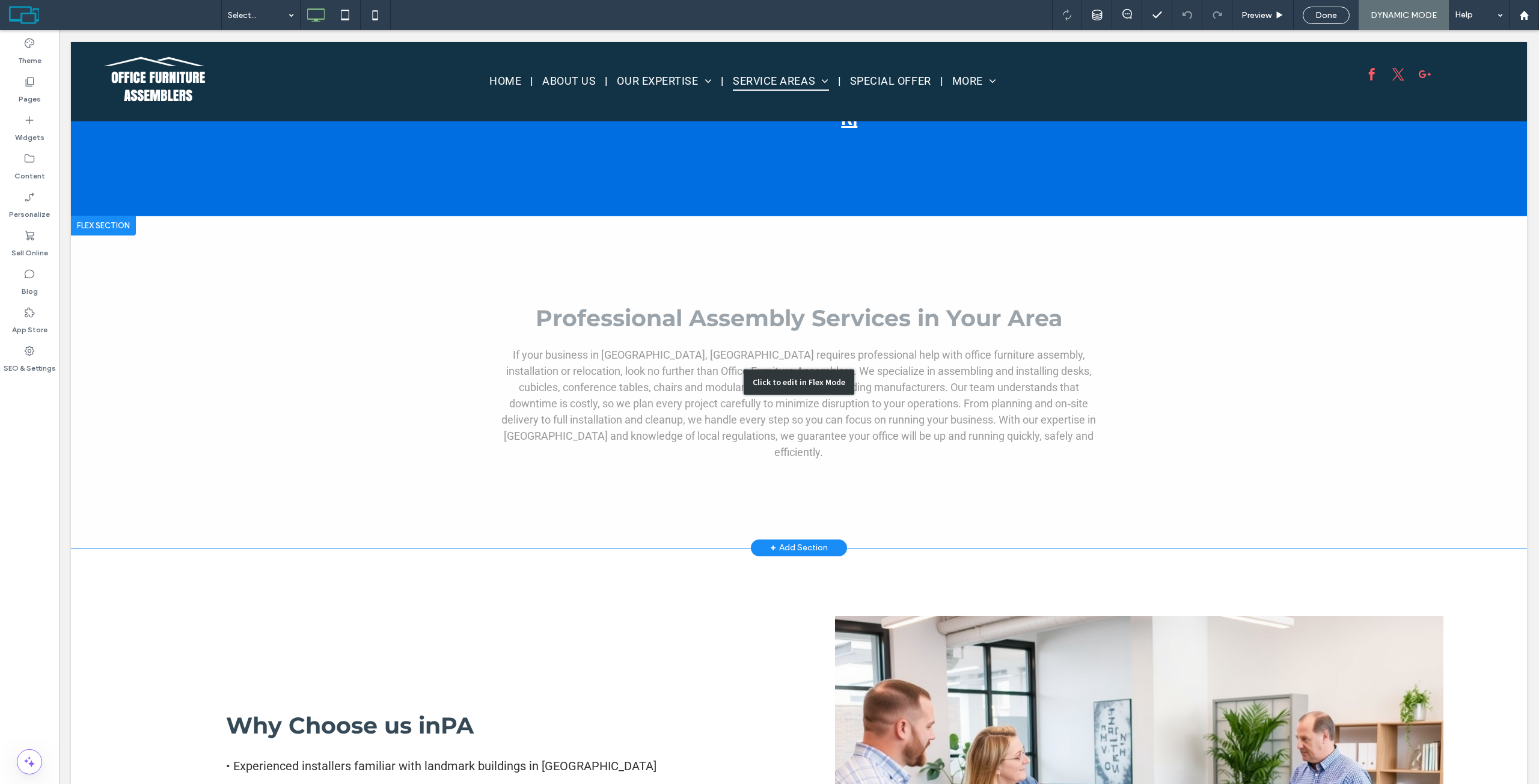
click at [686, 244] on div "Click to edit in Flex Mode" at bounding box center [799, 382] width 1456 height 332
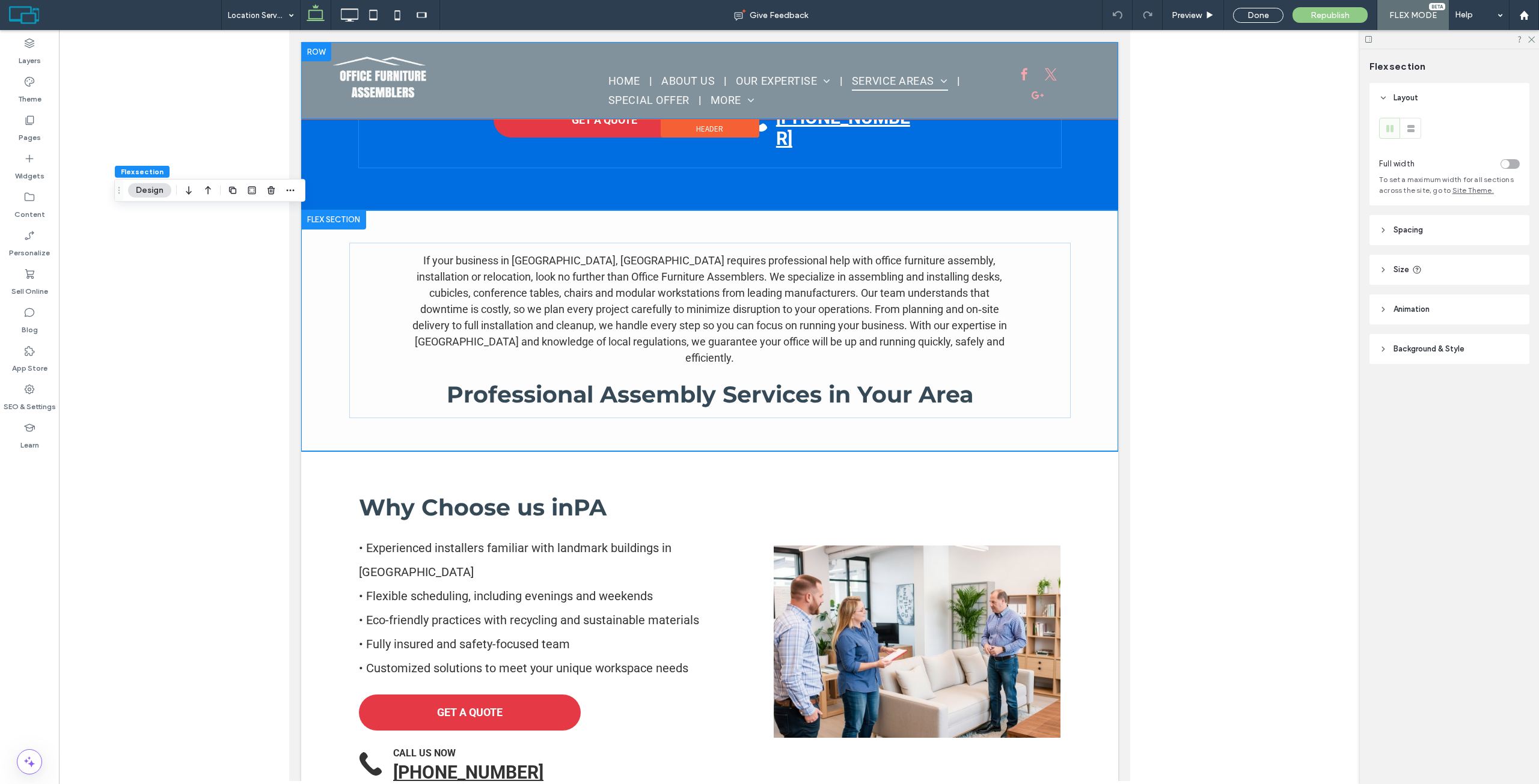
scroll to position [240, 0]
click at [424, 391] on h2 "Professional Assembly Services in Your Area" at bounding box center [710, 395] width 702 height 28
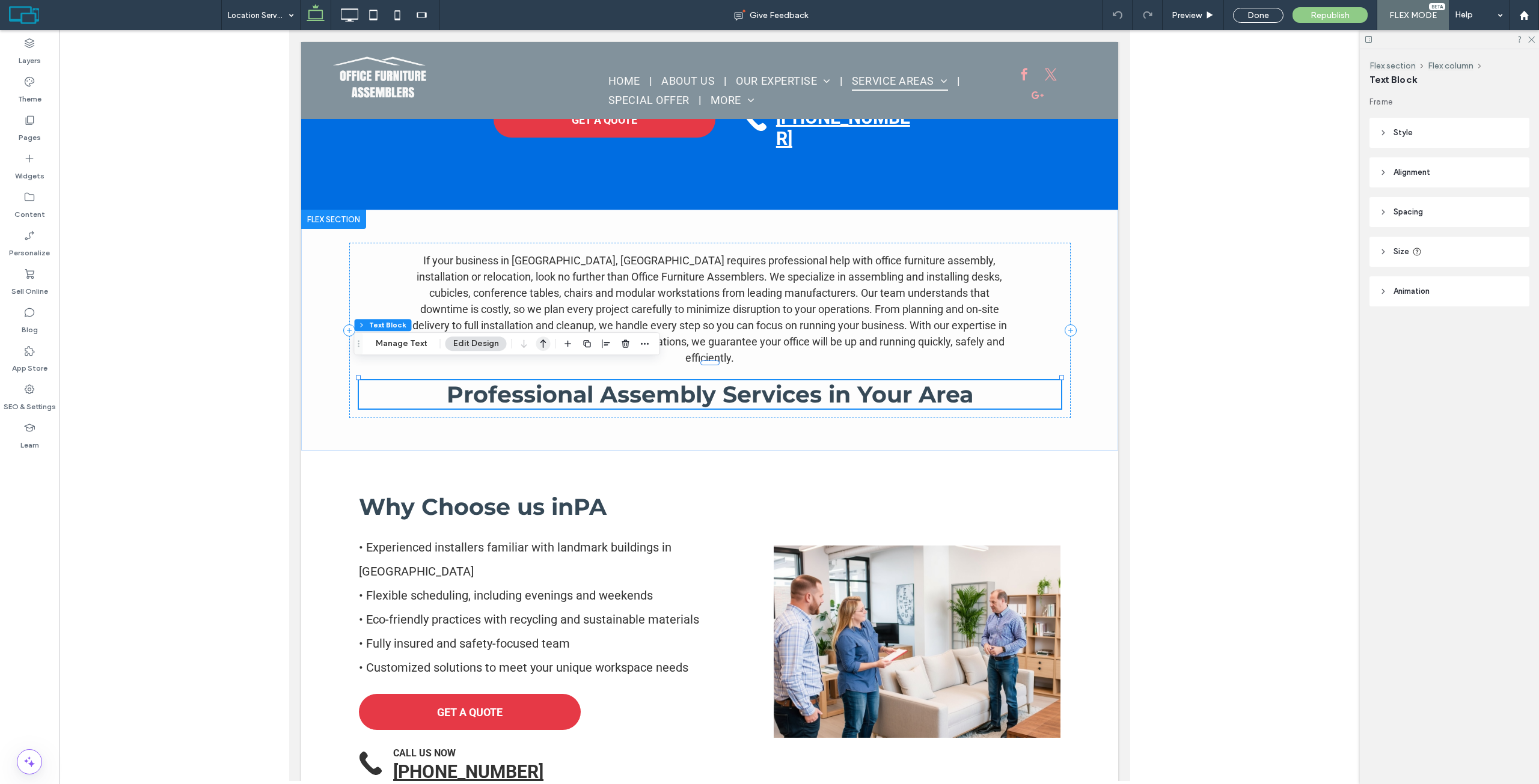
click at [541, 344] on use "button" at bounding box center [543, 343] width 6 height 8
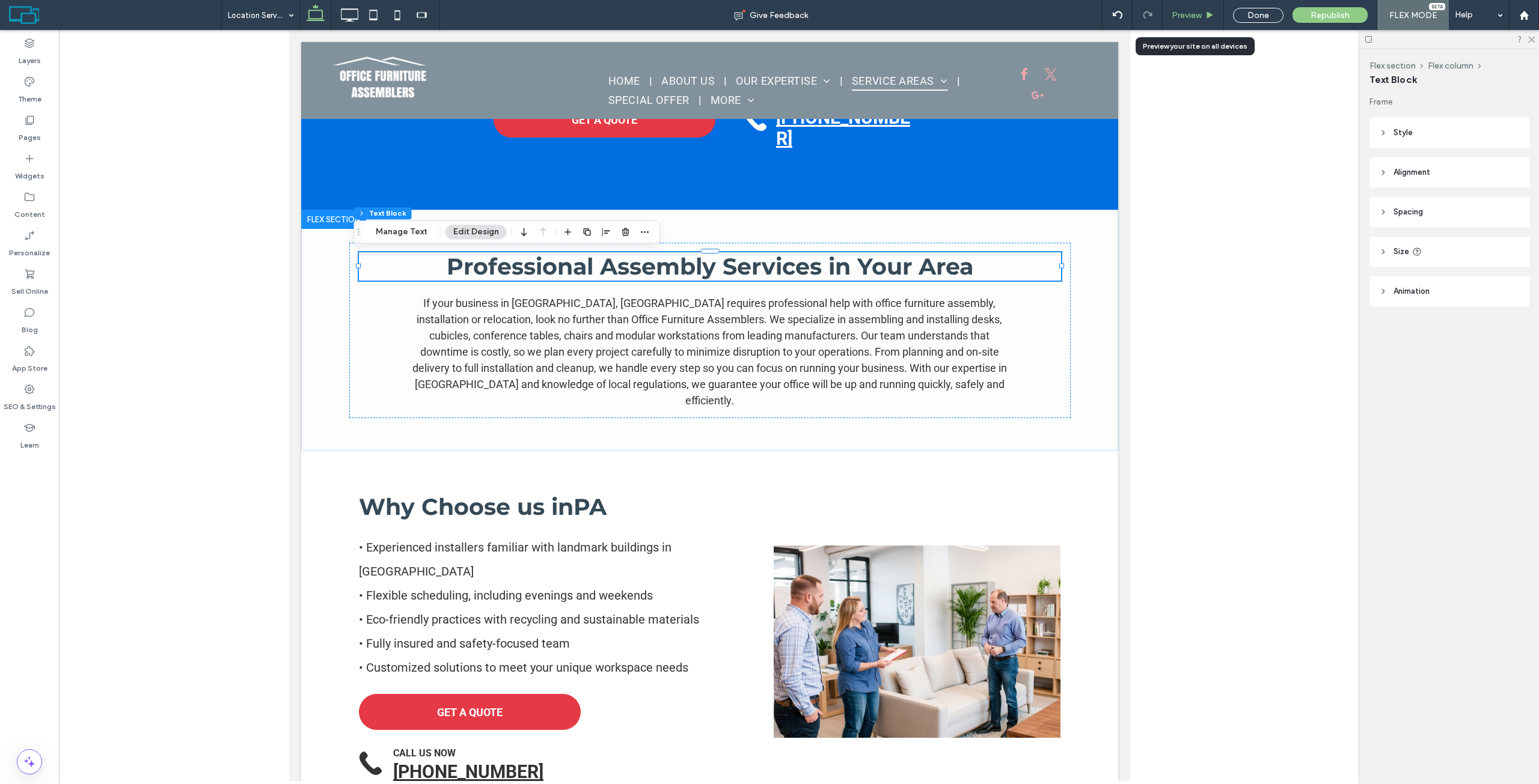
click at [1201, 8] on div "Preview" at bounding box center [1193, 15] width 61 height 30
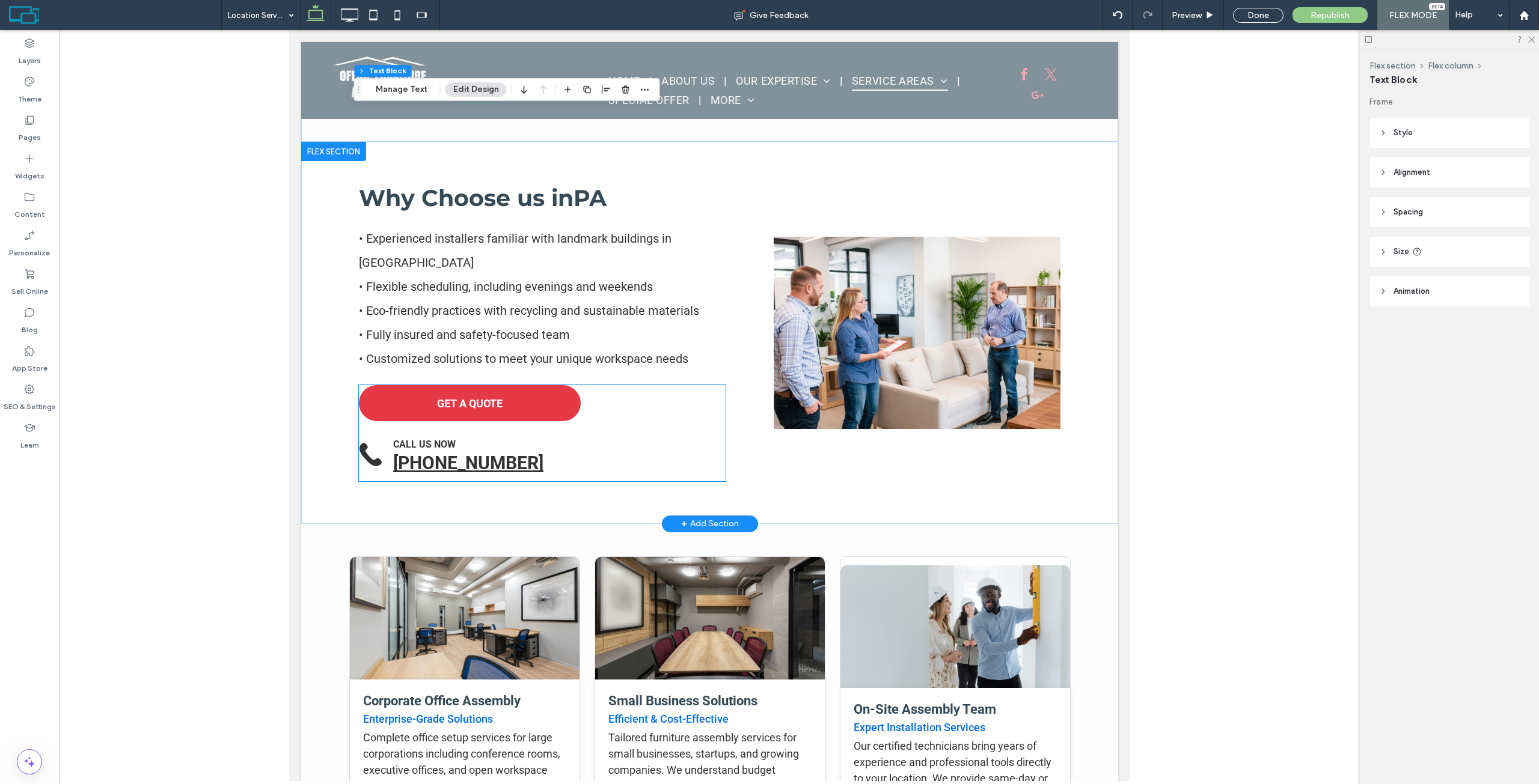
scroll to position [541, 0]
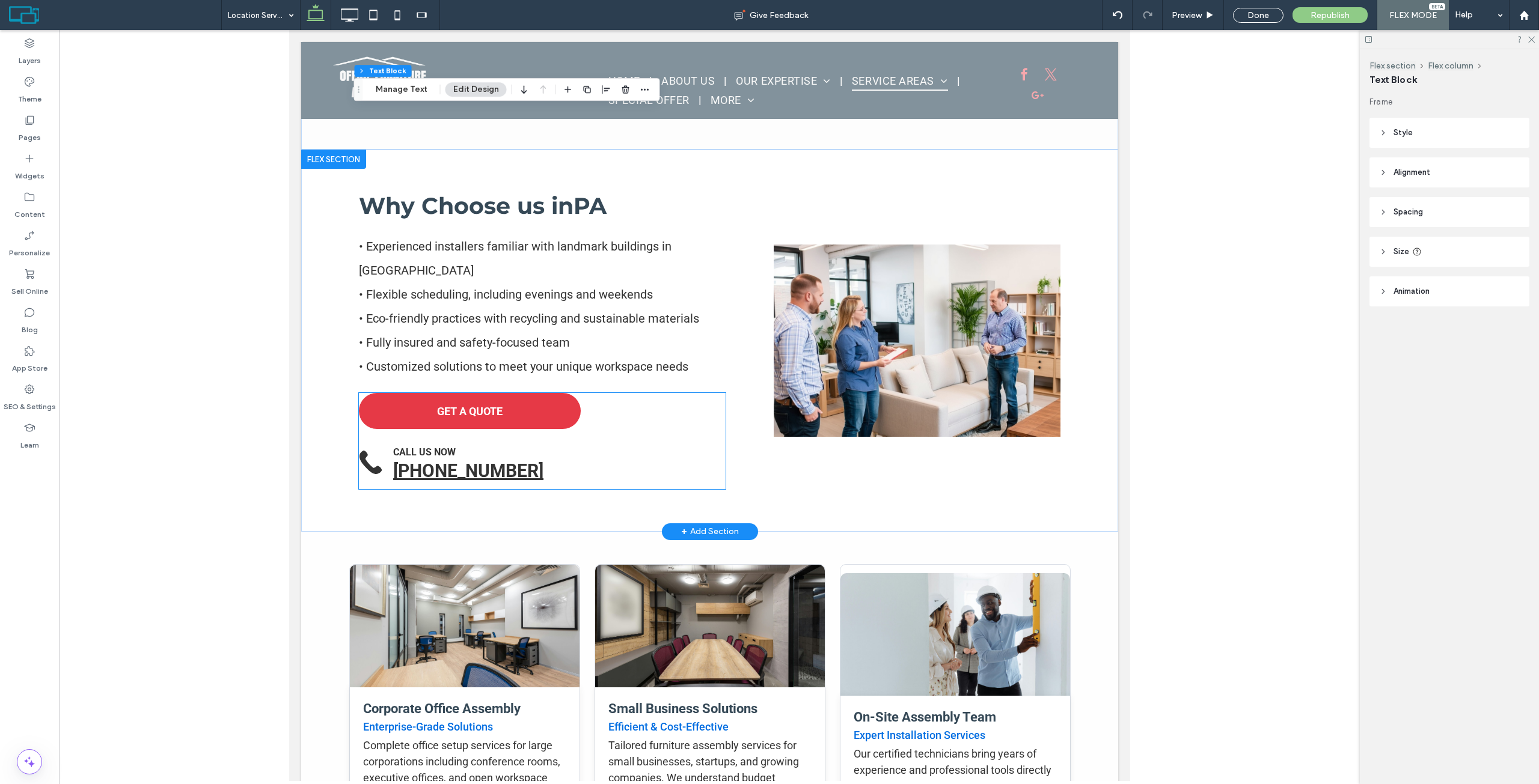
click at [622, 393] on div "GET A QUOTE CALL US NOW [PHONE_NUMBER]" at bounding box center [542, 441] width 367 height 96
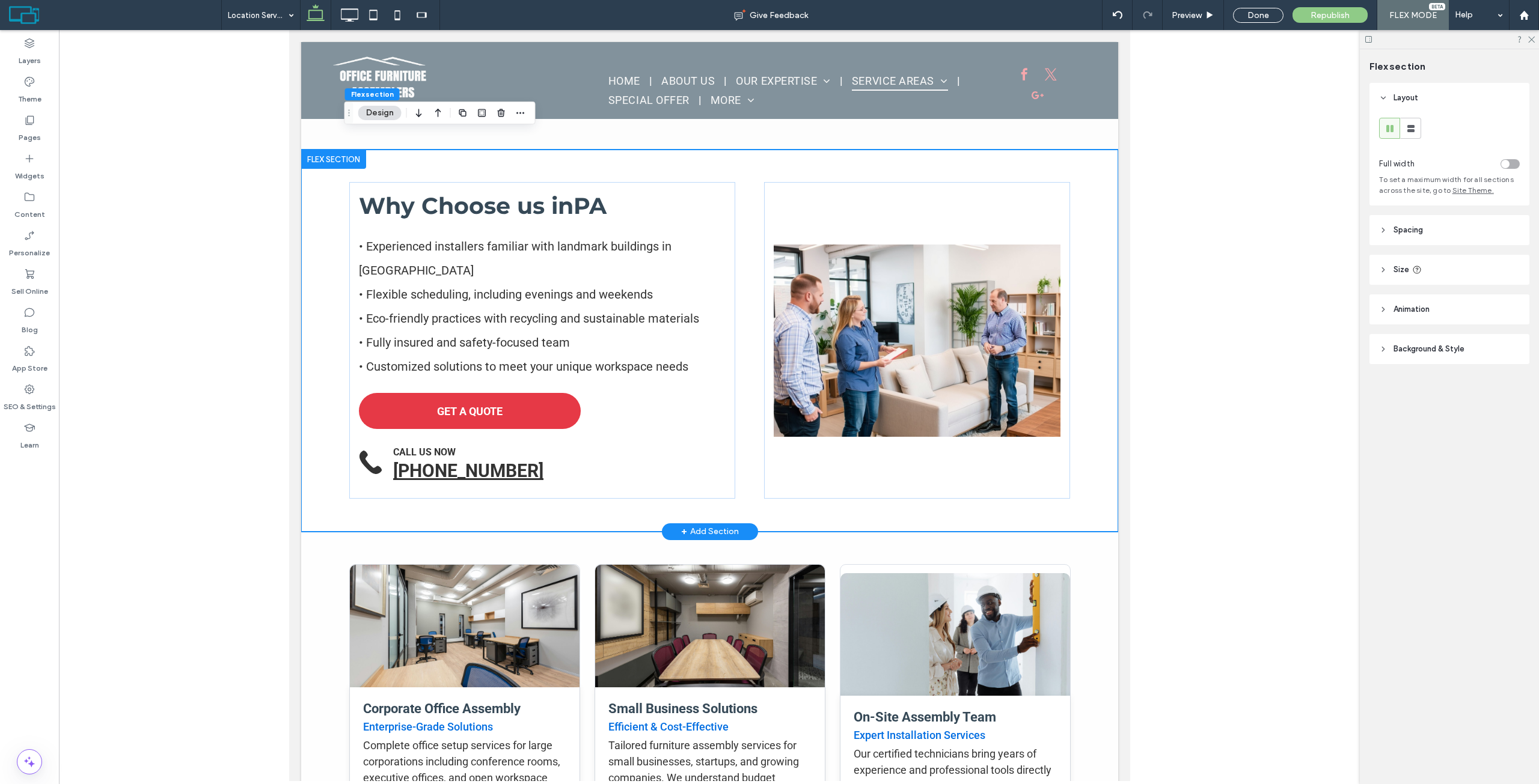
click at [312, 254] on div "Why Choose us in [GEOGRAPHIC_DATA] • Experienced installers familiar with landm…" at bounding box center [709, 341] width 817 height 382
click at [1454, 269] on header "Size" at bounding box center [1449, 270] width 160 height 30
click at [1413, 343] on span "Animation" at bounding box center [1411, 345] width 36 height 12
click at [1416, 239] on header "Spacing" at bounding box center [1449, 230] width 160 height 30
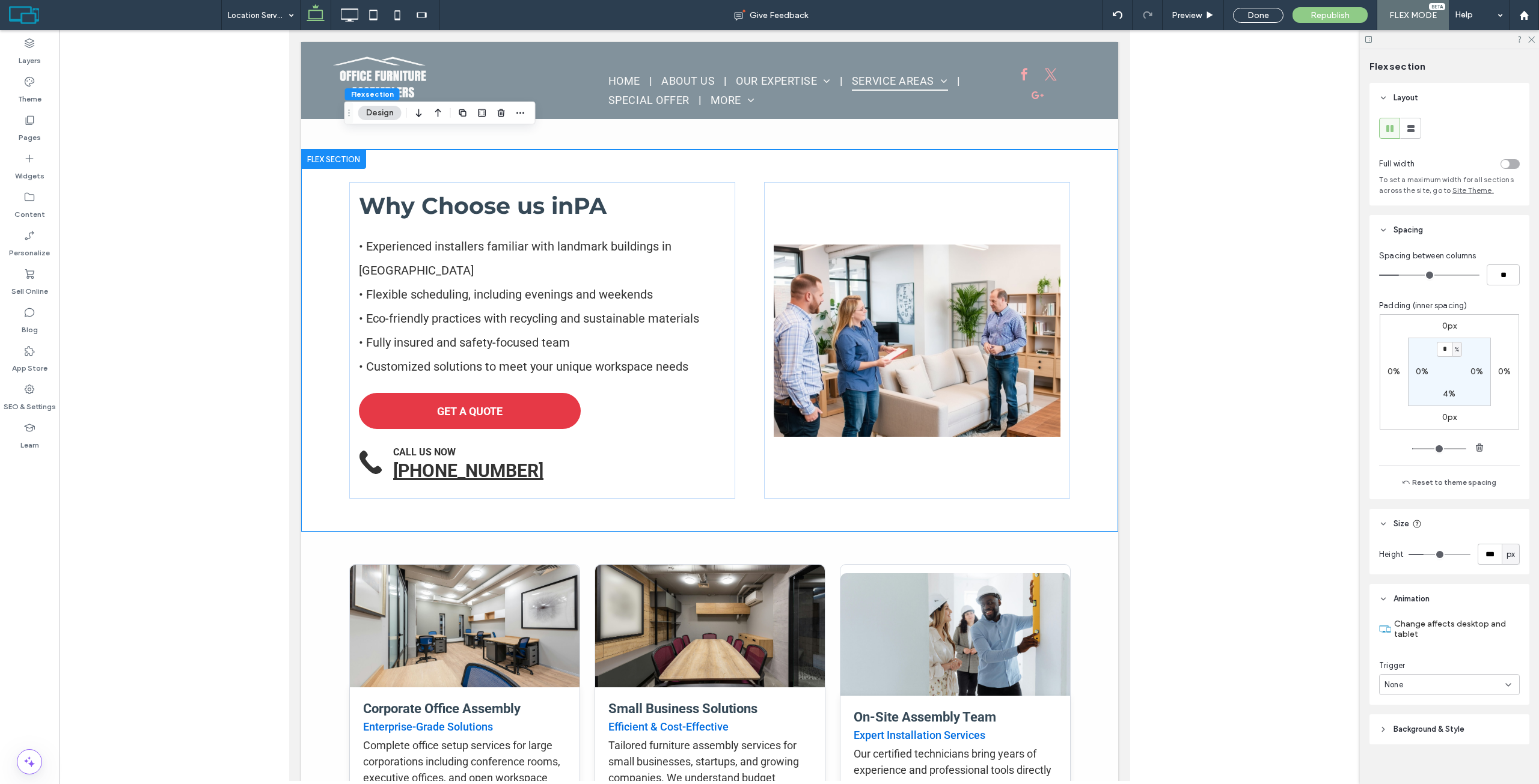
click at [1417, 374] on label "0%" at bounding box center [1422, 372] width 13 height 10
type input "*"
click at [312, 244] on div "Why Choose us in [GEOGRAPHIC_DATA] • Experienced installers familiar with landm…" at bounding box center [709, 341] width 817 height 382
click at [886, 201] on div at bounding box center [916, 340] width 306 height 317
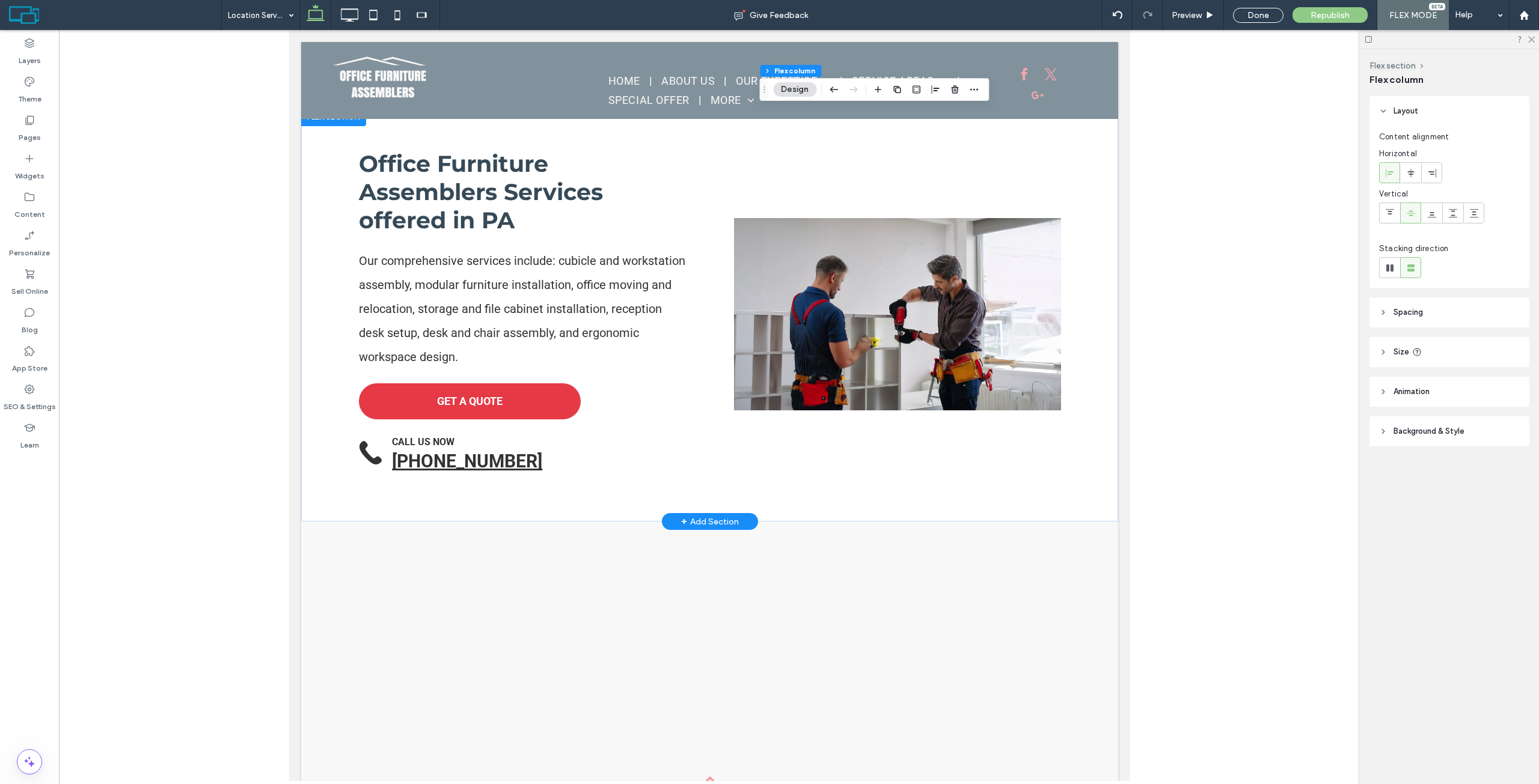
scroll to position [1400, 0]
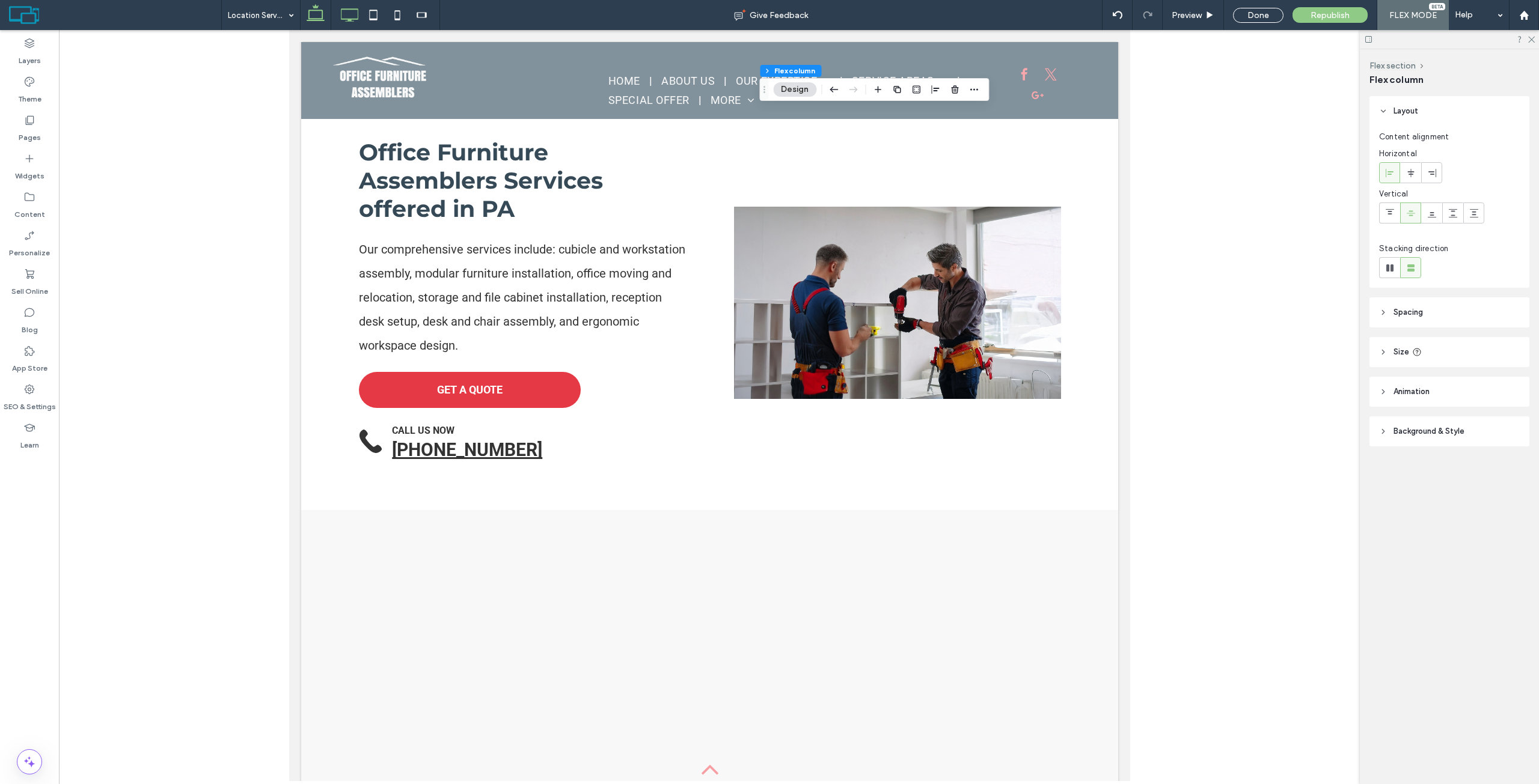
click at [352, 14] on icon at bounding box center [349, 15] width 24 height 24
type input "**"
type input "*****"
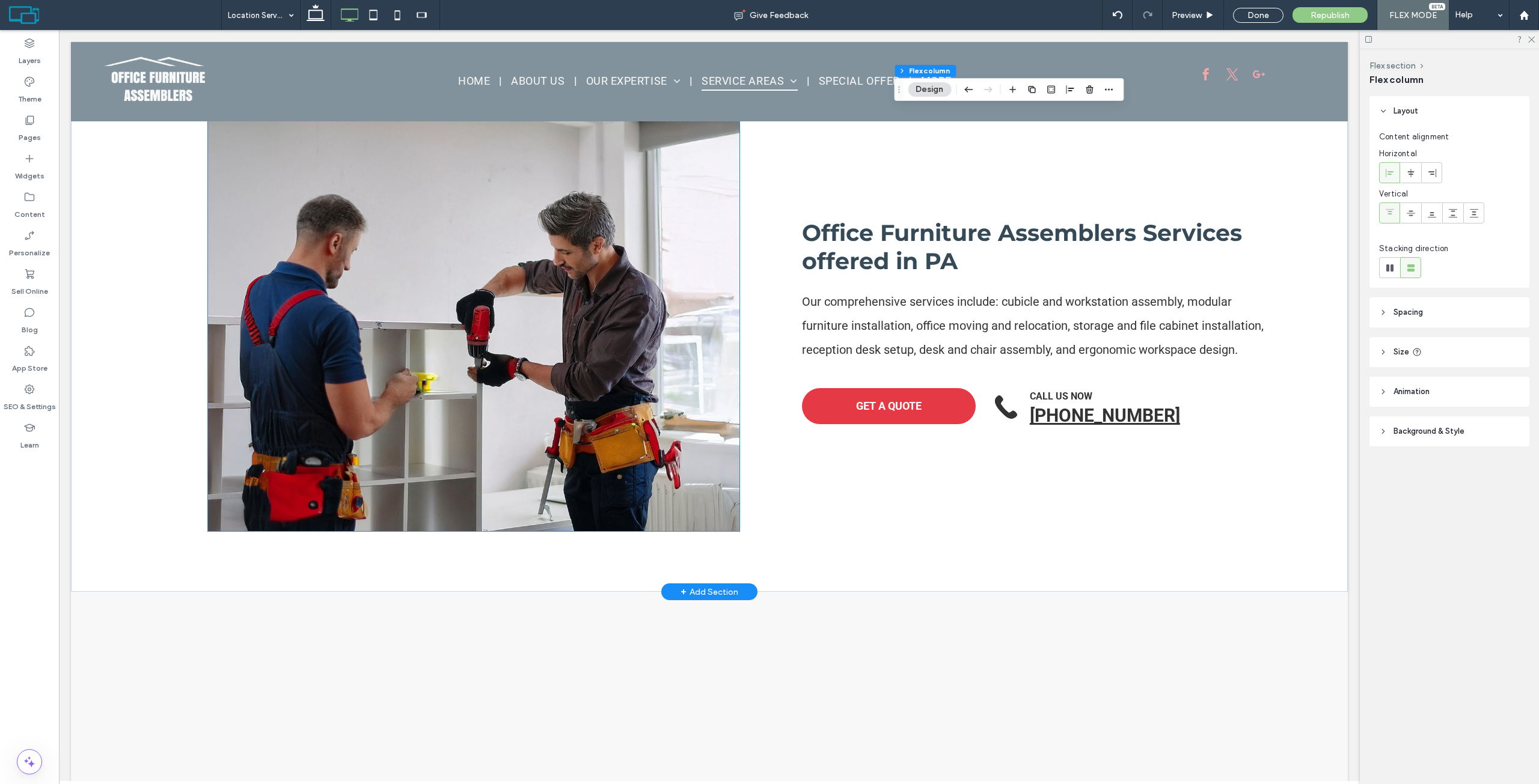
scroll to position [1890, 0]
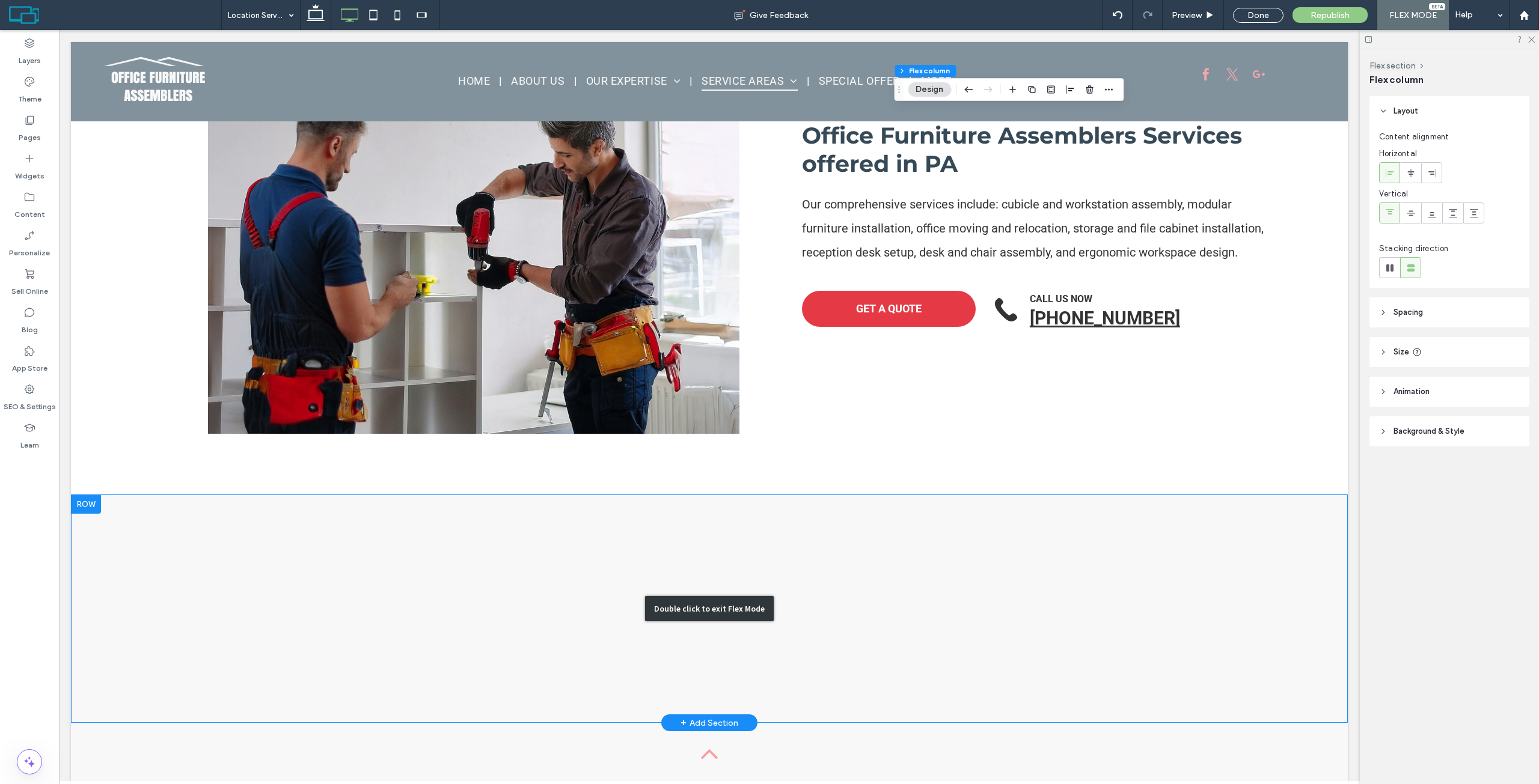
click at [614, 507] on div "Double click to exit Flex Mode" at bounding box center [710, 608] width 1277 height 229
click at [707, 588] on div "Double click to exit Flex Mode" at bounding box center [710, 608] width 1277 height 229
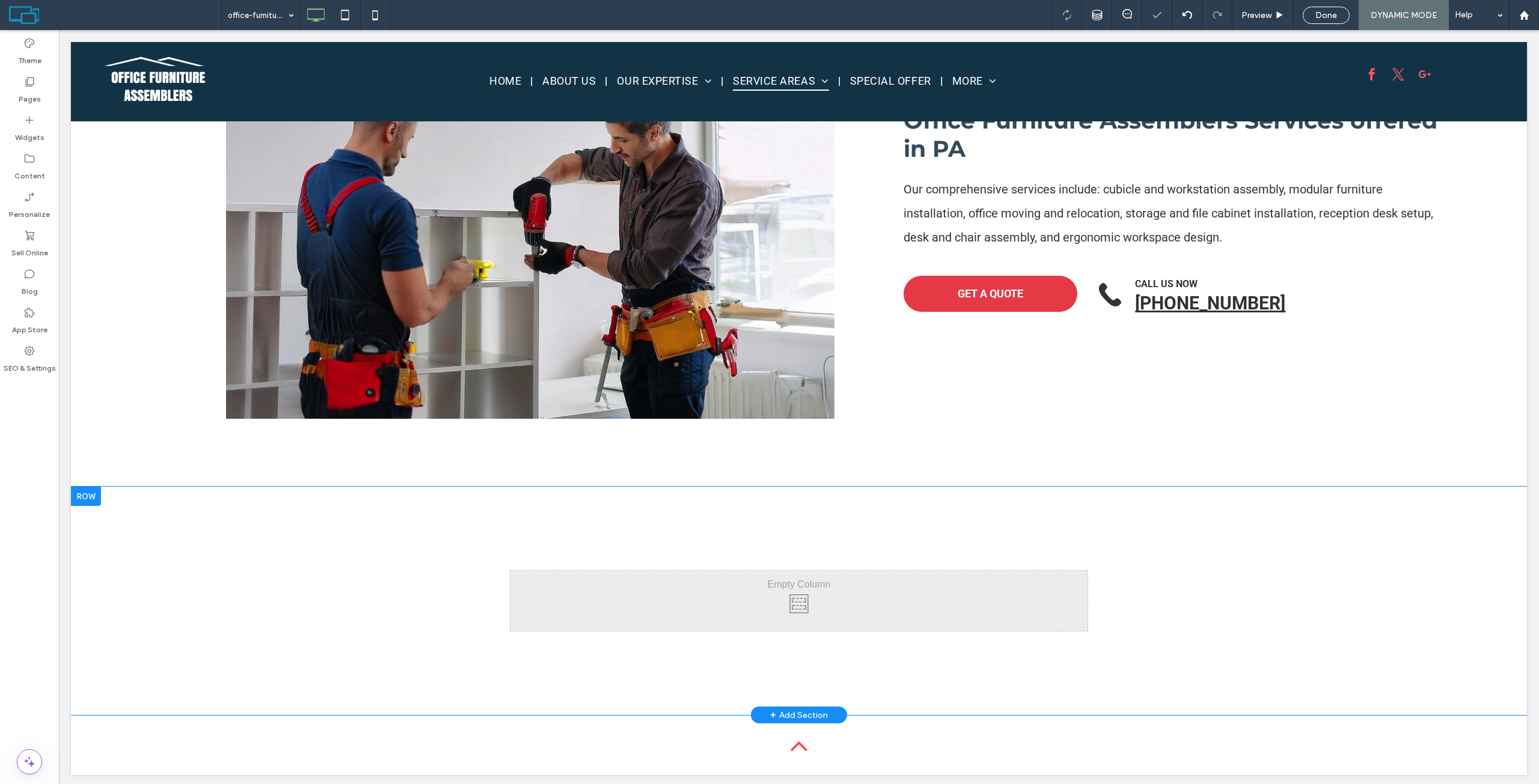
scroll to position [1943, 0]
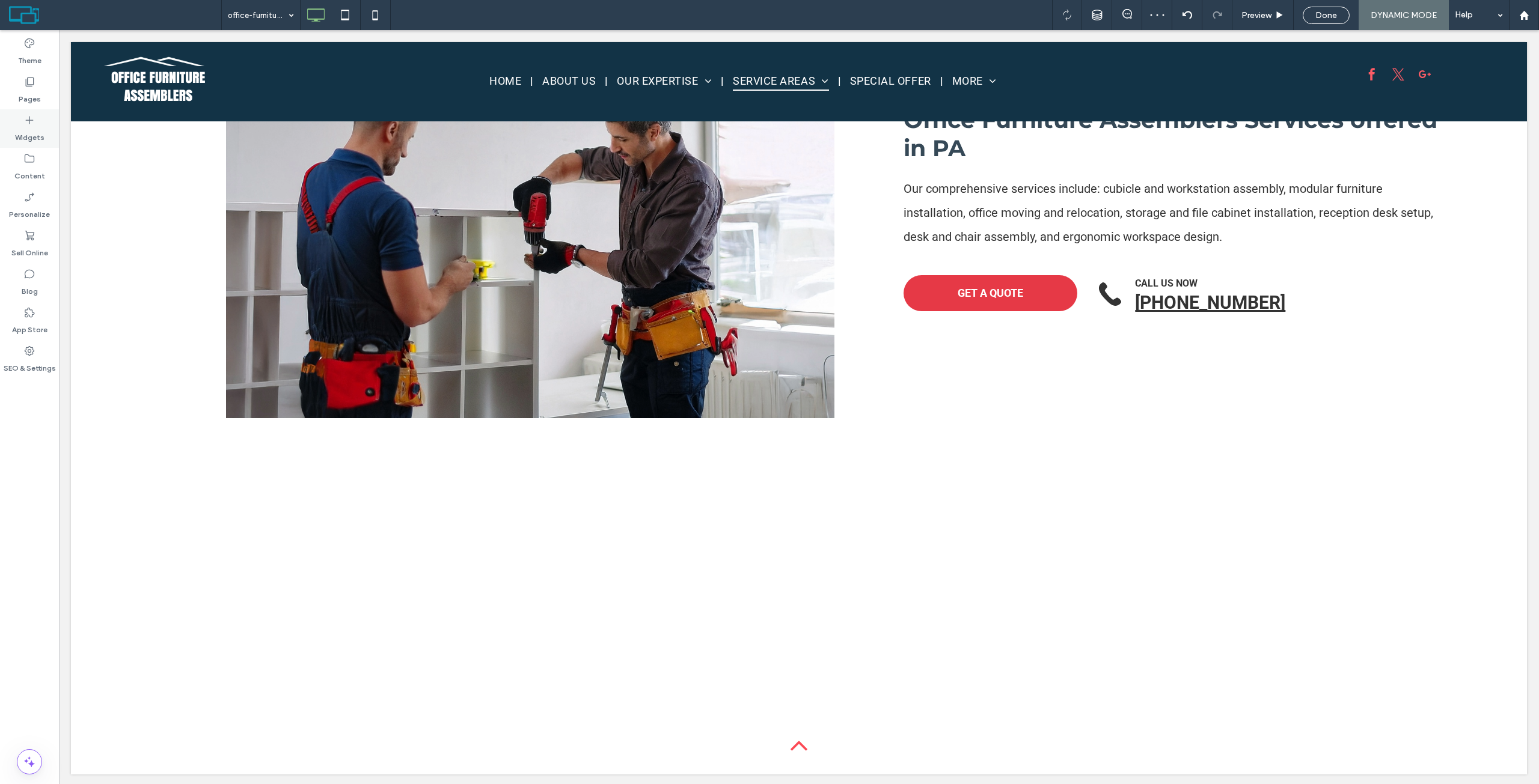
click at [44, 133] on div "Widgets" at bounding box center [29, 129] width 59 height 39
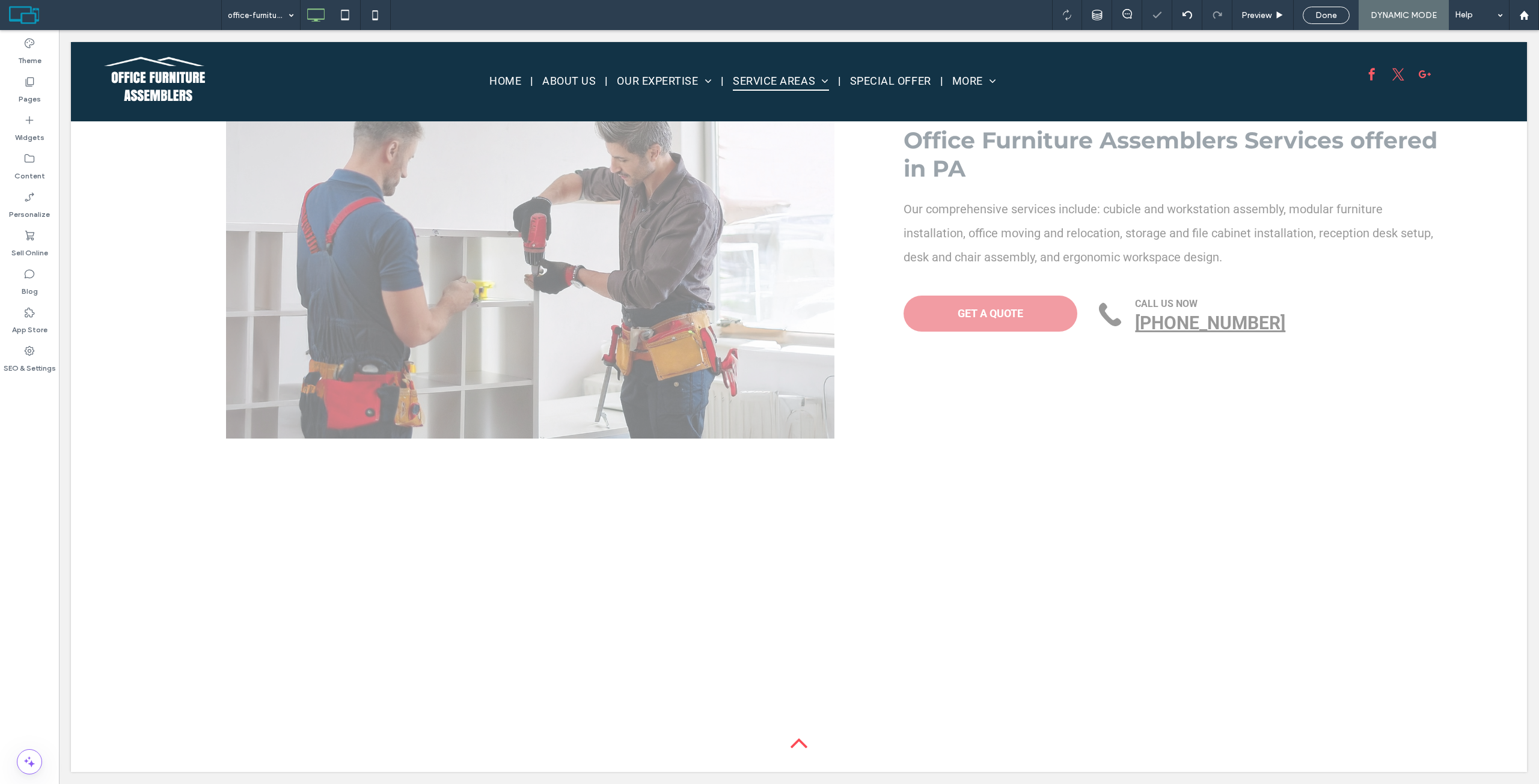
scroll to position [1883, 0]
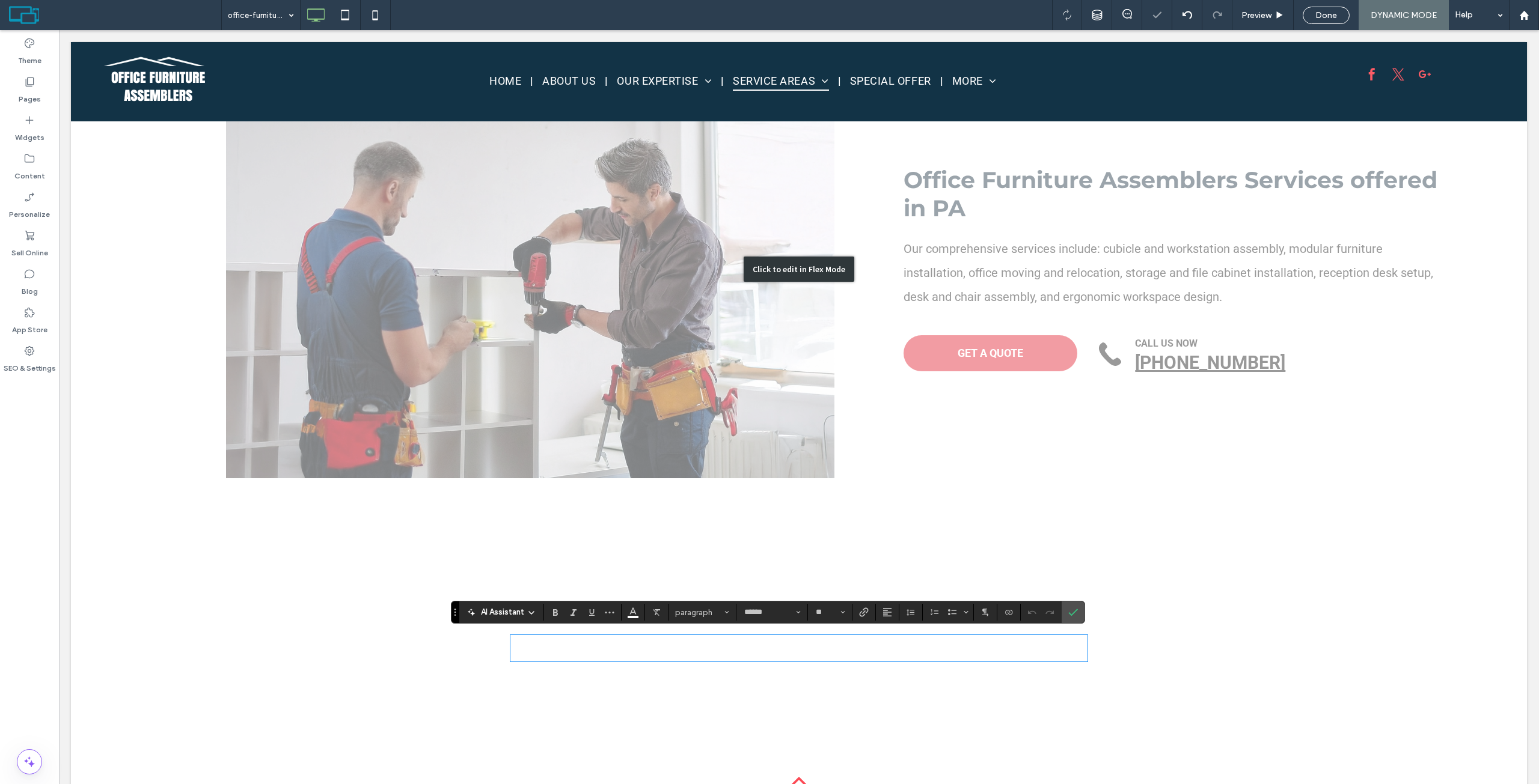
type input "******"
type input "**"
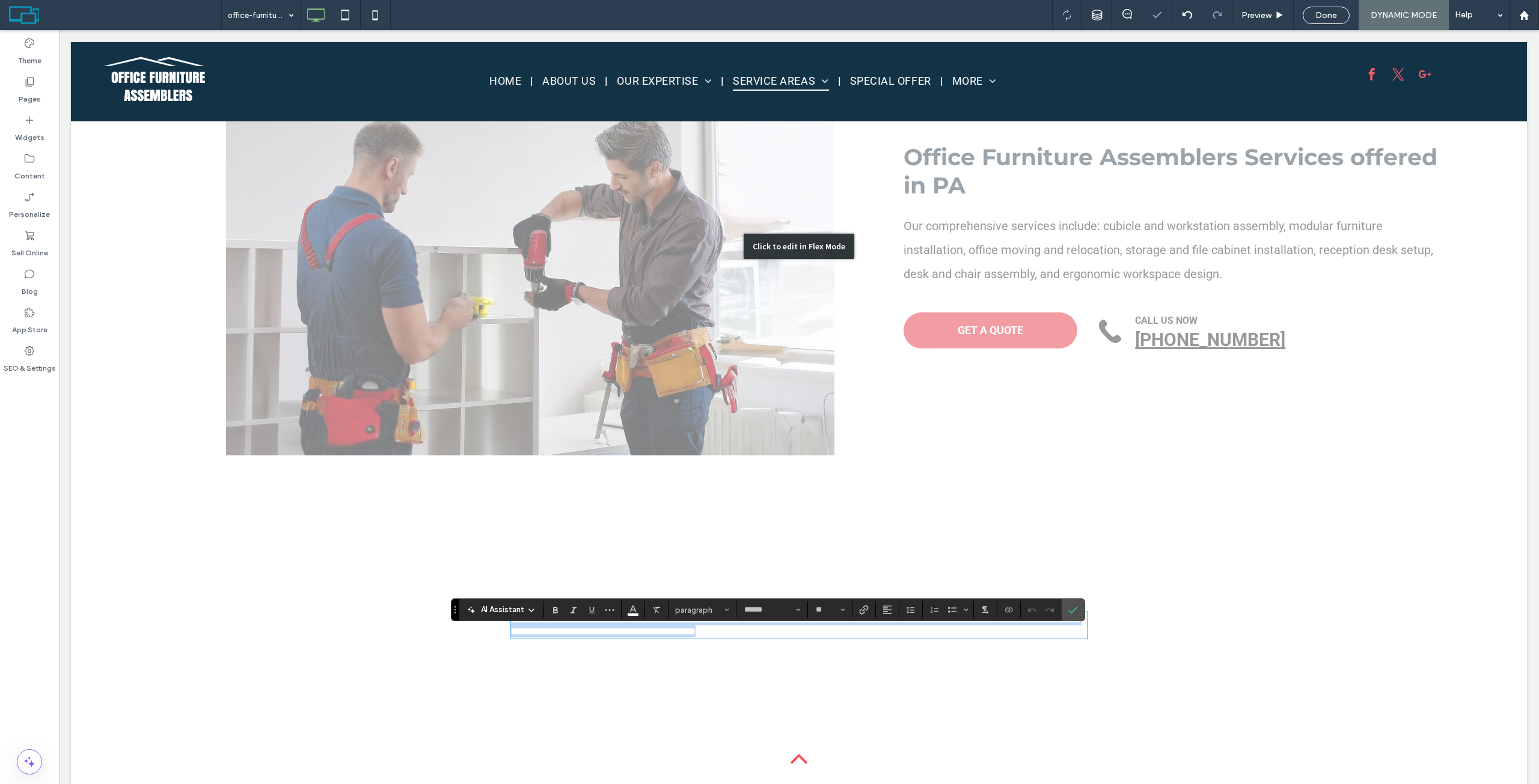
scroll to position [1921, 0]
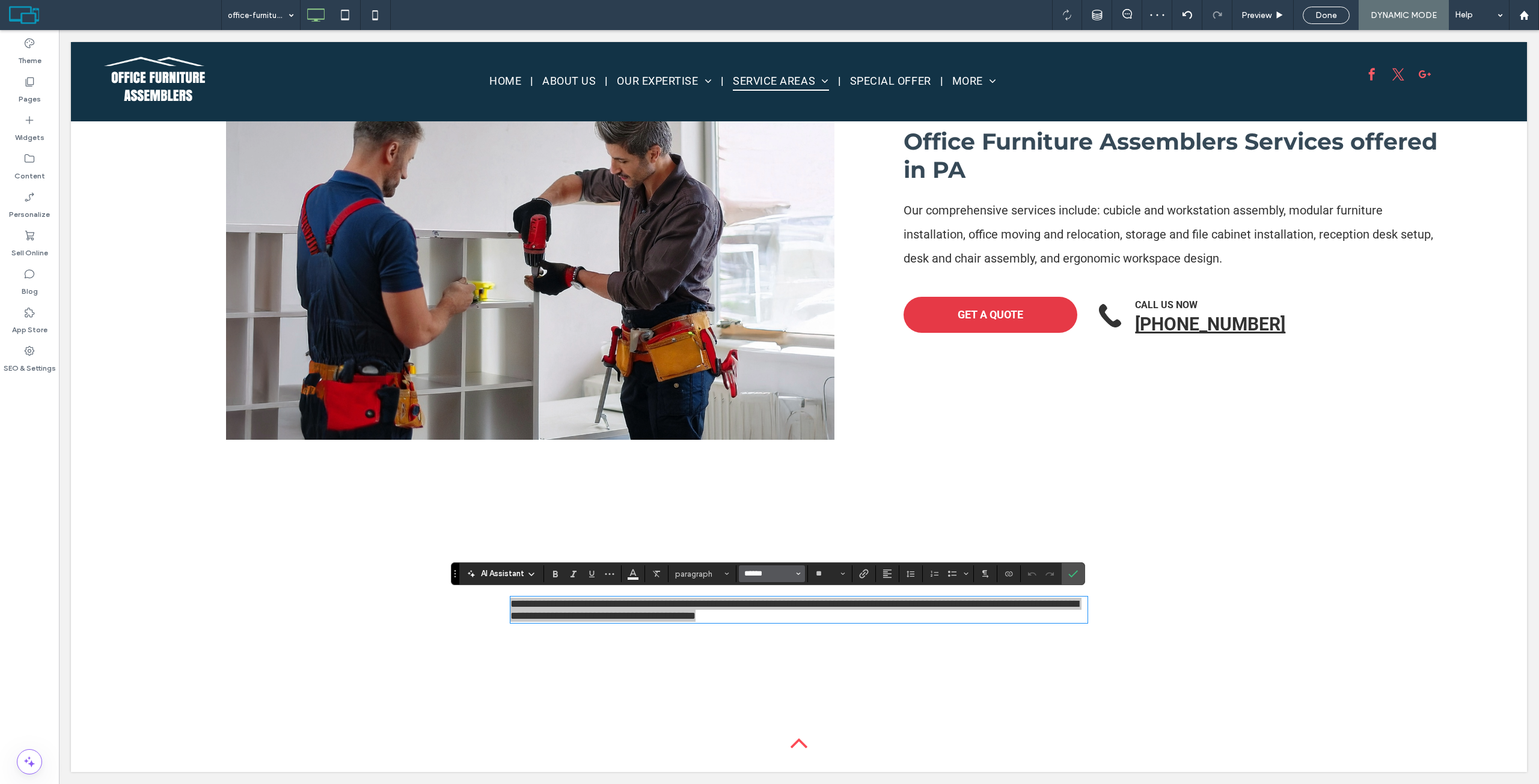
click at [767, 575] on input "******" at bounding box center [768, 573] width 51 height 9
click at [711, 571] on span "paragraph" at bounding box center [699, 574] width 47 height 9
click at [732, 433] on h1 "Heading 1" at bounding box center [718, 438] width 70 height 19
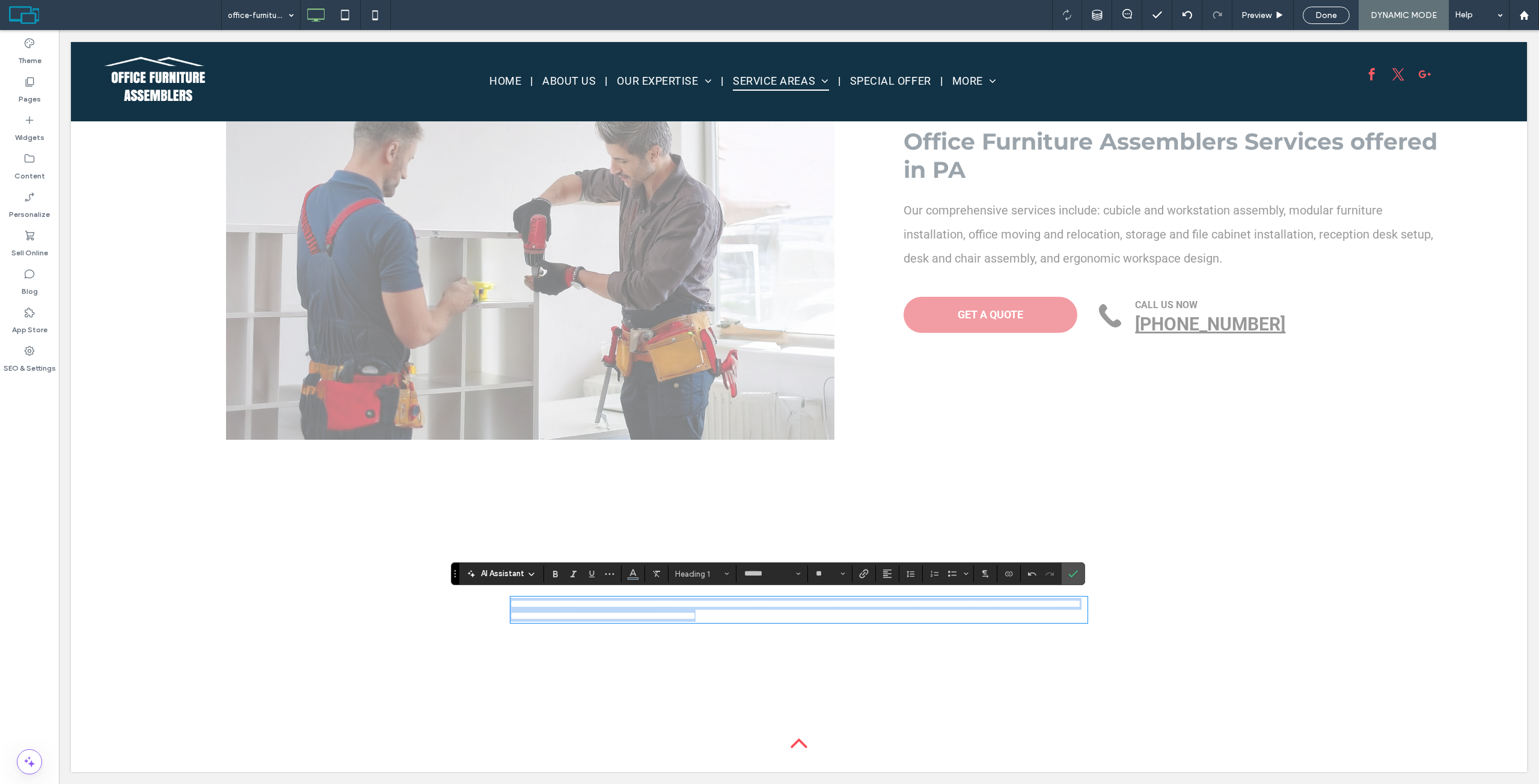
type input "**********"
type input "**"
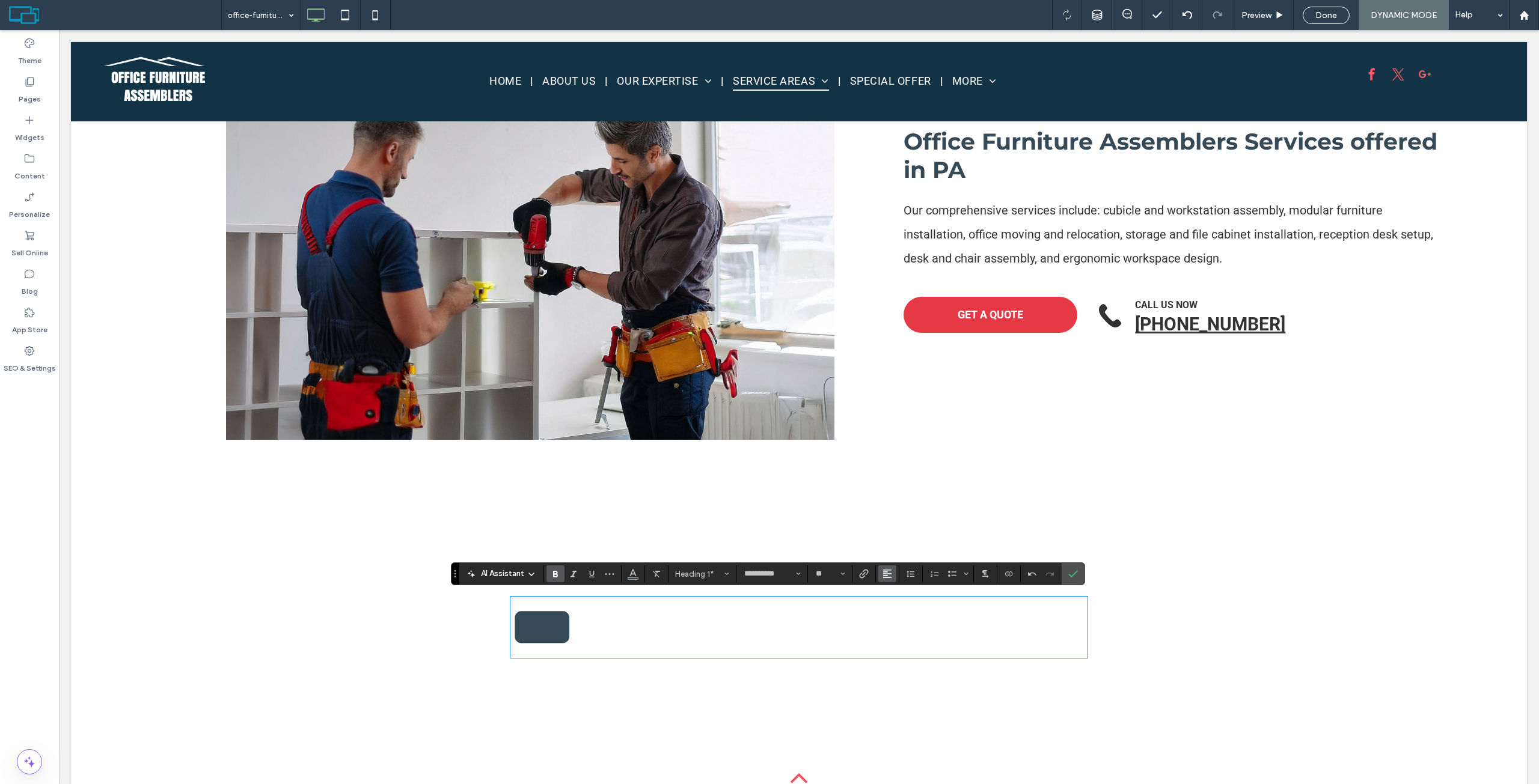
click at [888, 572] on icon "Alignment" at bounding box center [886, 573] width 9 height 9
click at [907, 516] on label "ui.textEditor.alignment.center" at bounding box center [899, 519] width 42 height 18
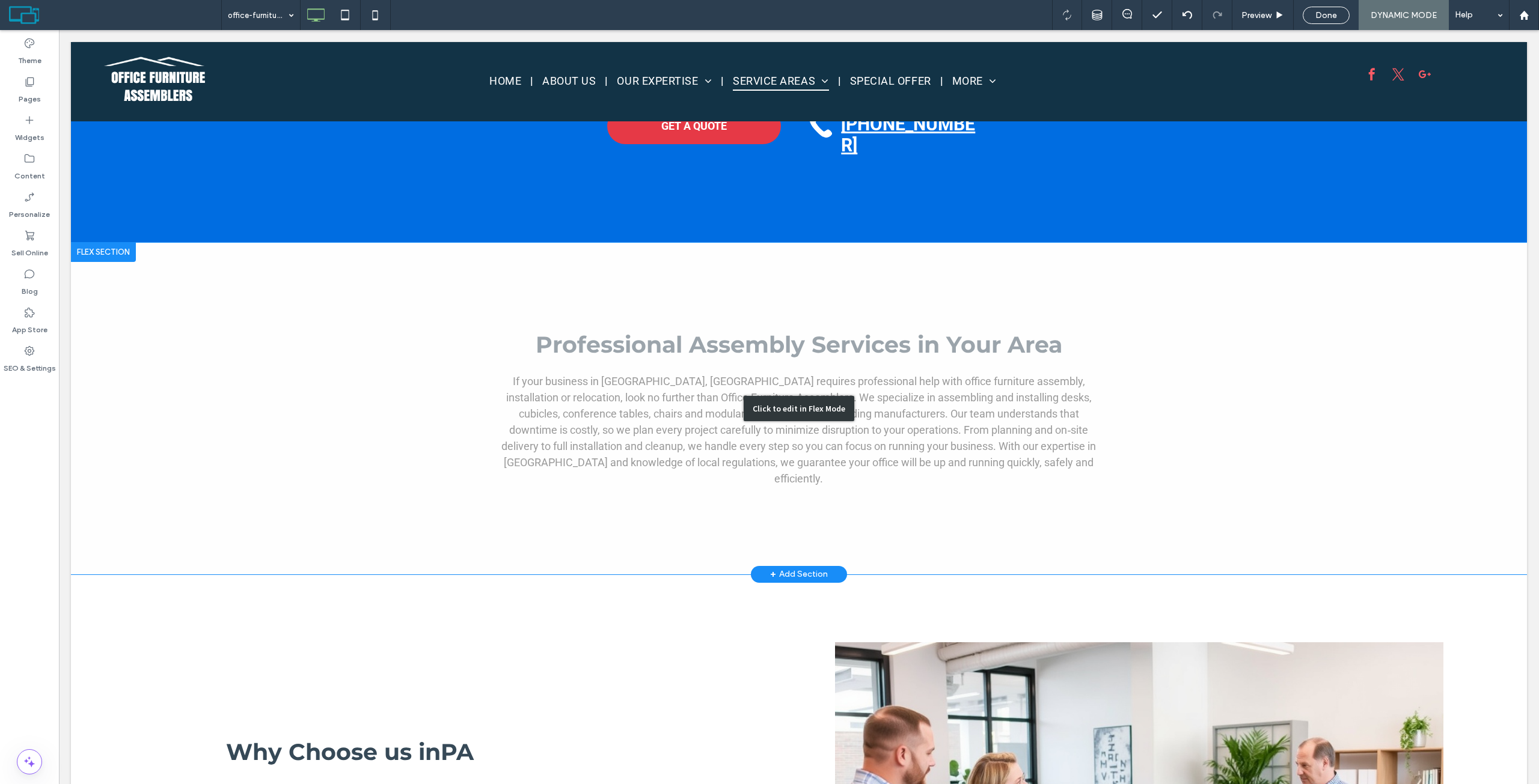
scroll to position [158, 0]
